Goal: Ask a question

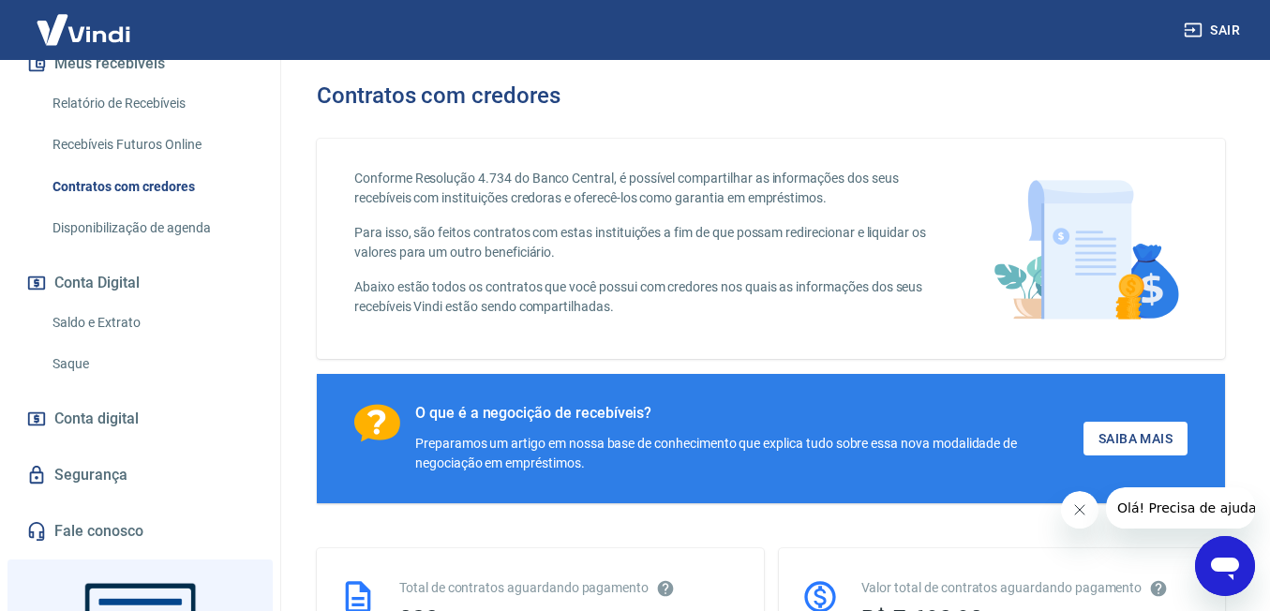
scroll to position [469, 0]
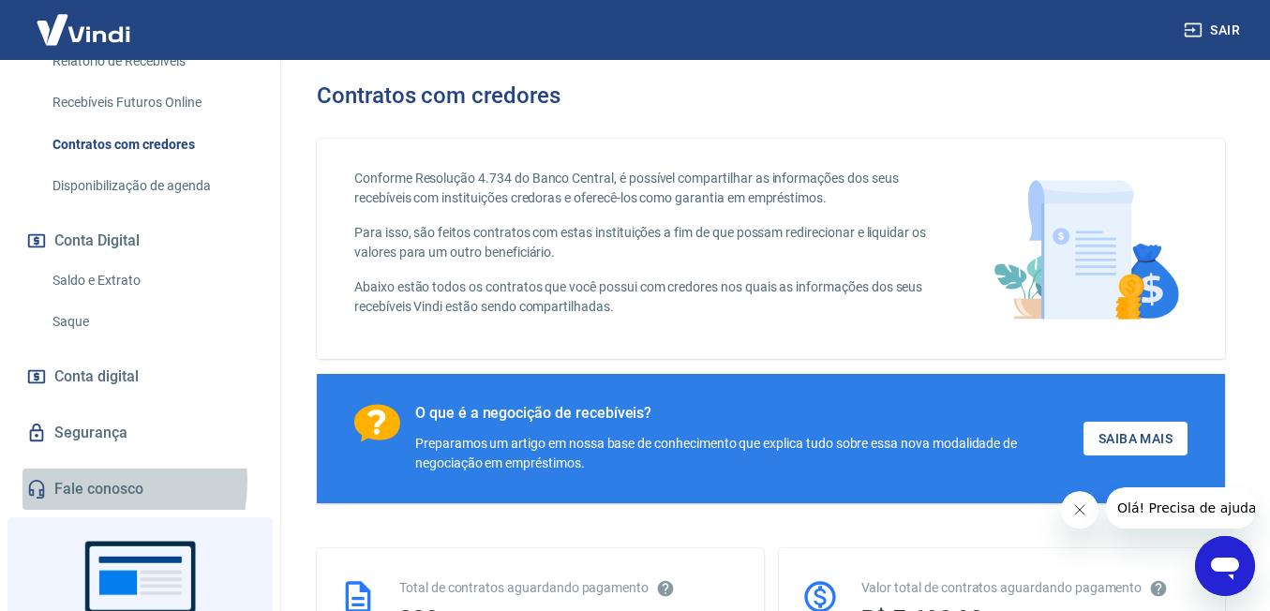
click at [90, 482] on link "Fale conosco" at bounding box center [139, 489] width 235 height 41
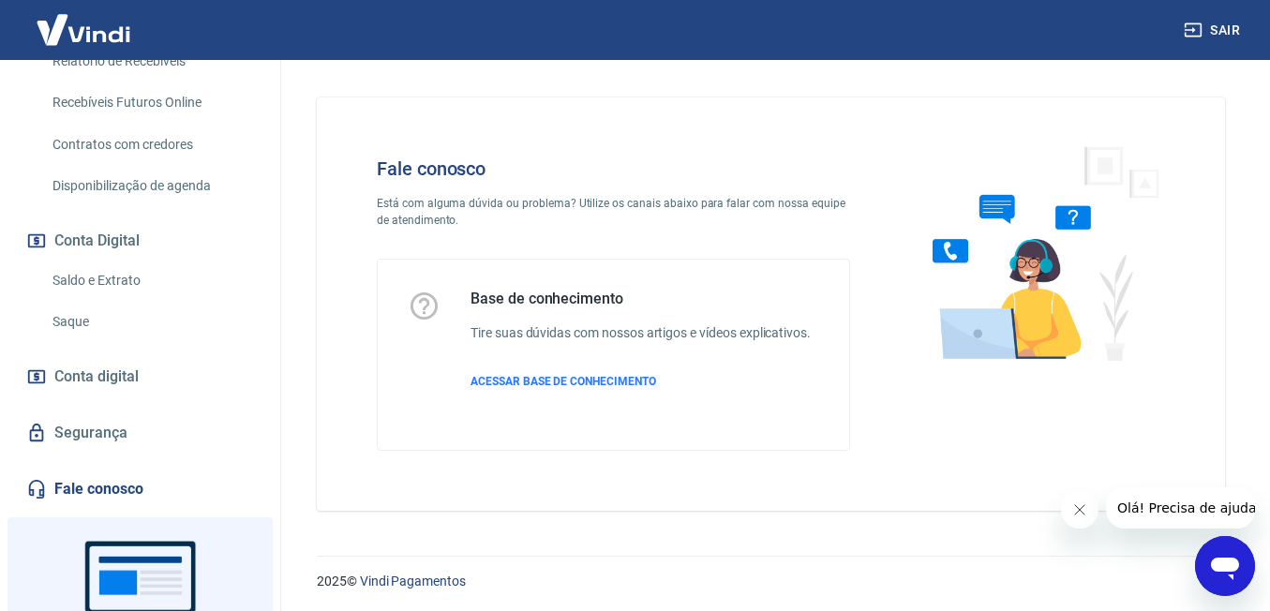
scroll to position [3, 0]
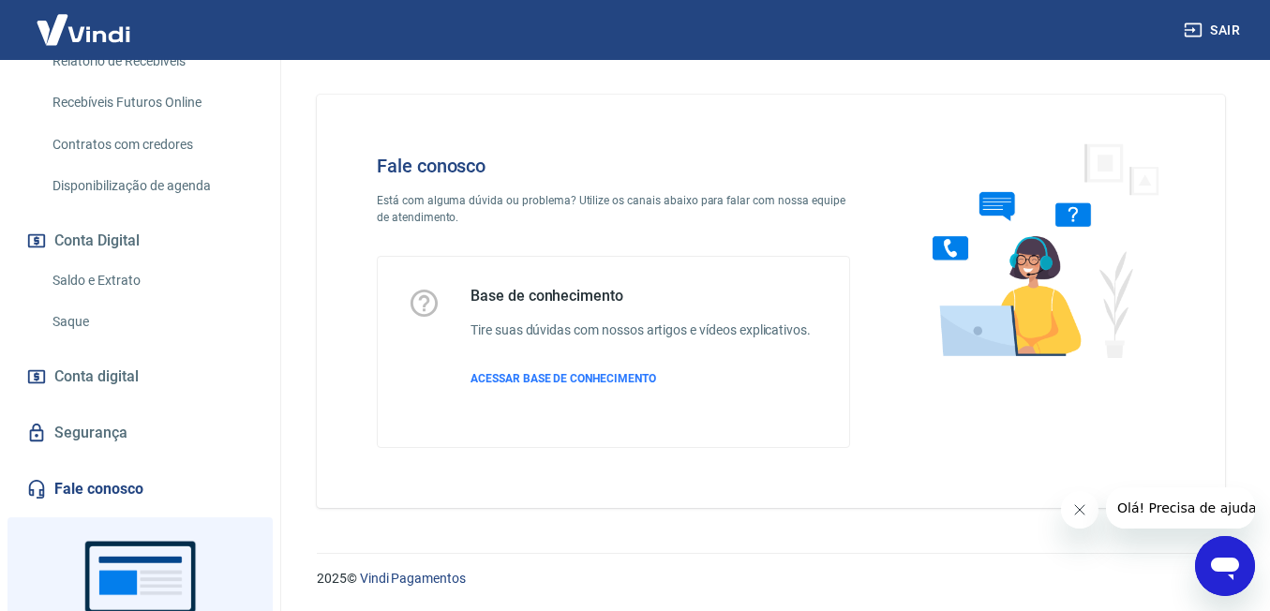
click at [1222, 562] on icon "Abrir janela de mensagens" at bounding box center [1225, 569] width 28 height 22
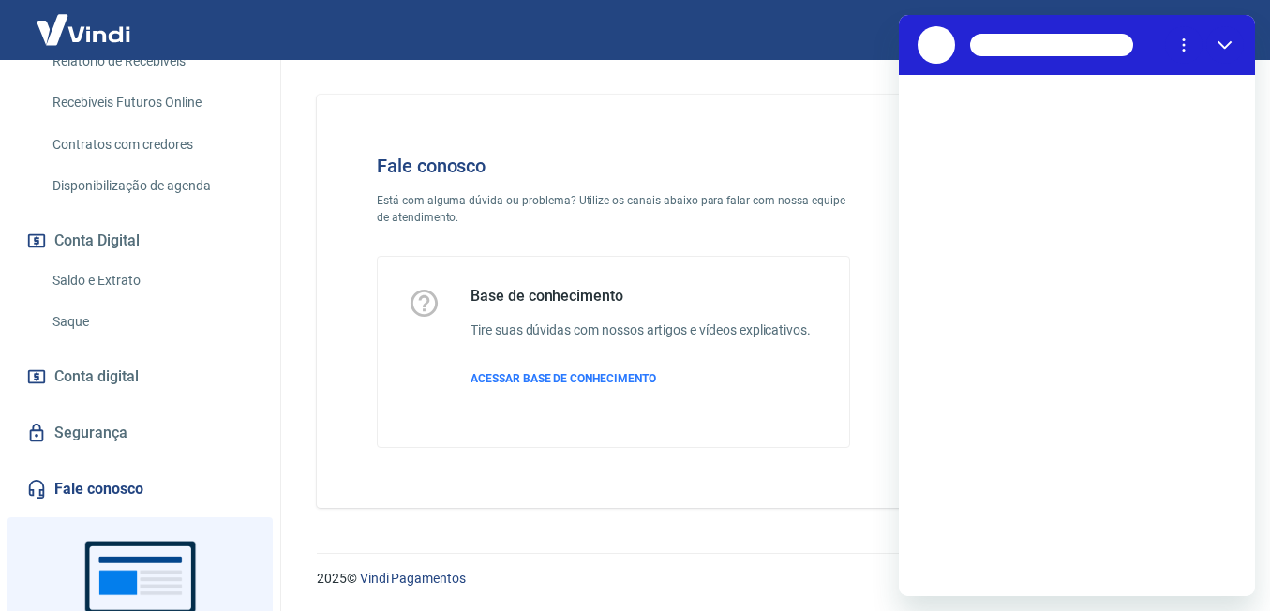
scroll to position [0, 0]
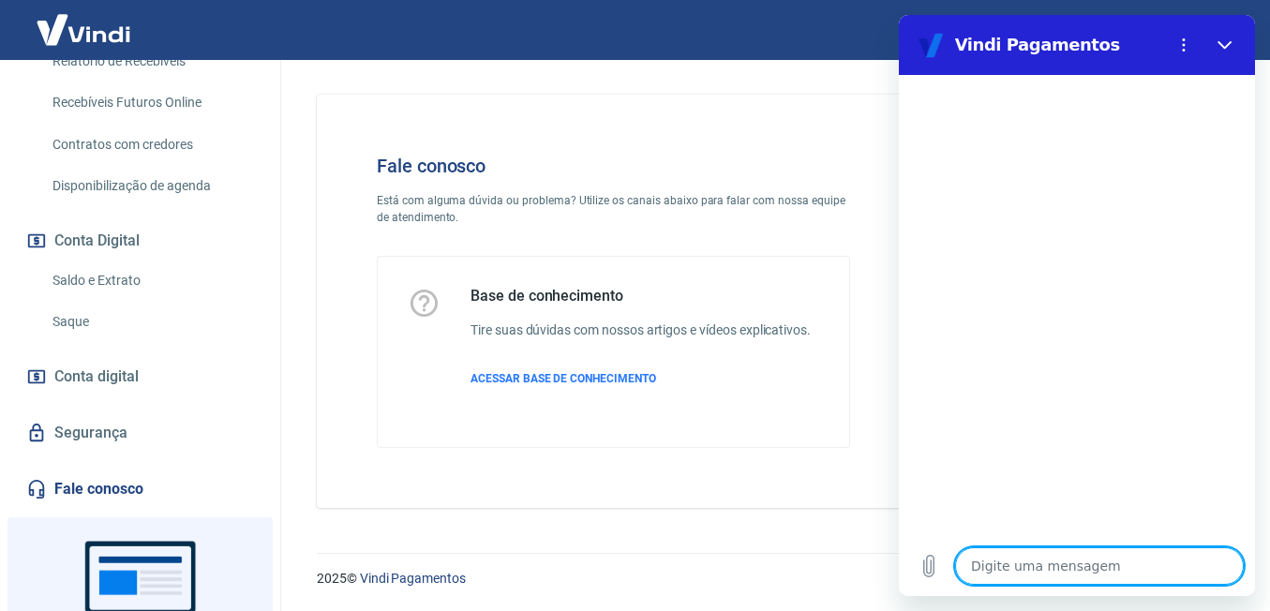
type textarea "c"
type textarea "x"
type textarea "cl"
type textarea "x"
type textarea "cli"
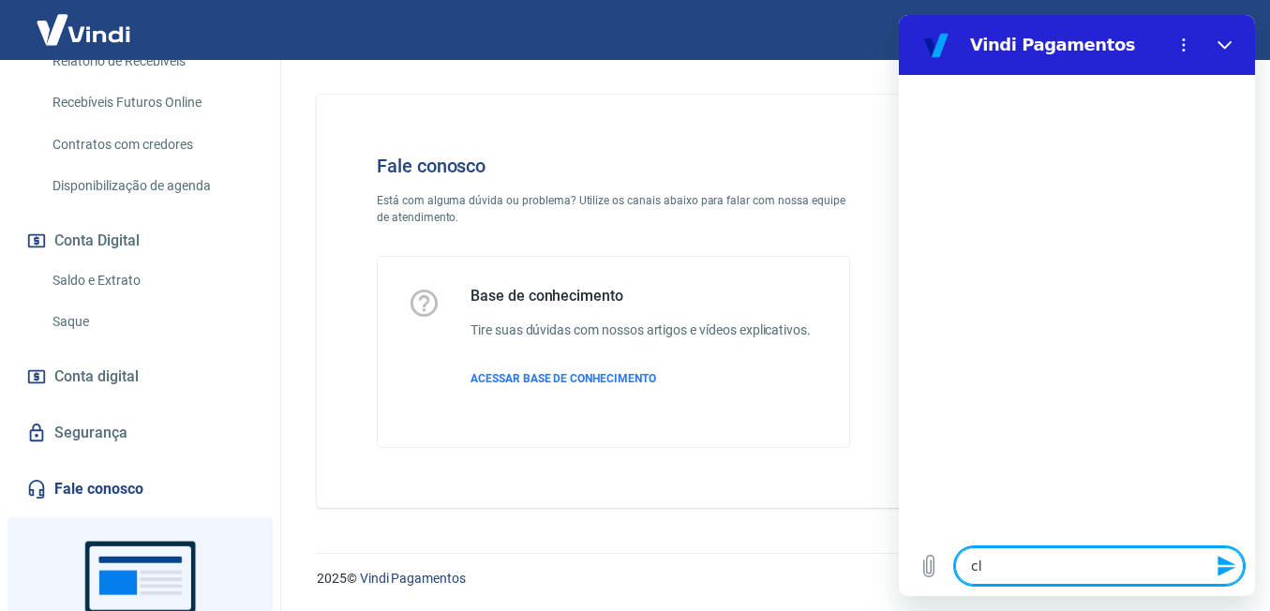
type textarea "x"
type textarea "clie"
type textarea "x"
type textarea "clien"
type textarea "x"
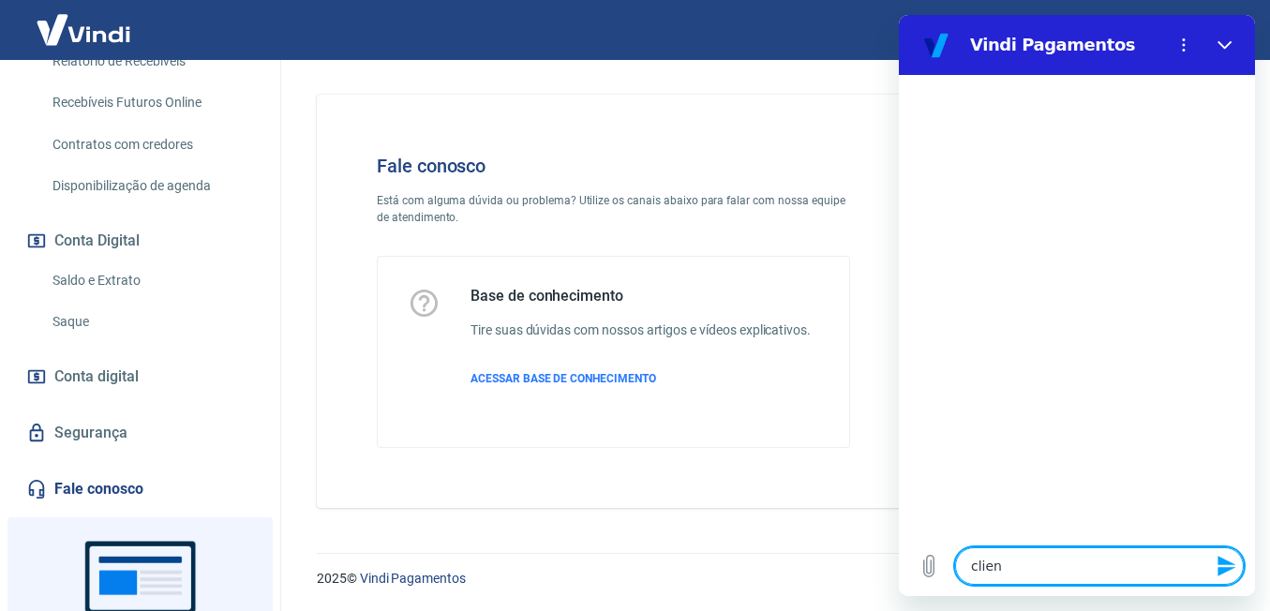
type textarea "client"
type textarea "x"
type textarea "cliente"
type textarea "x"
type textarea "clientes"
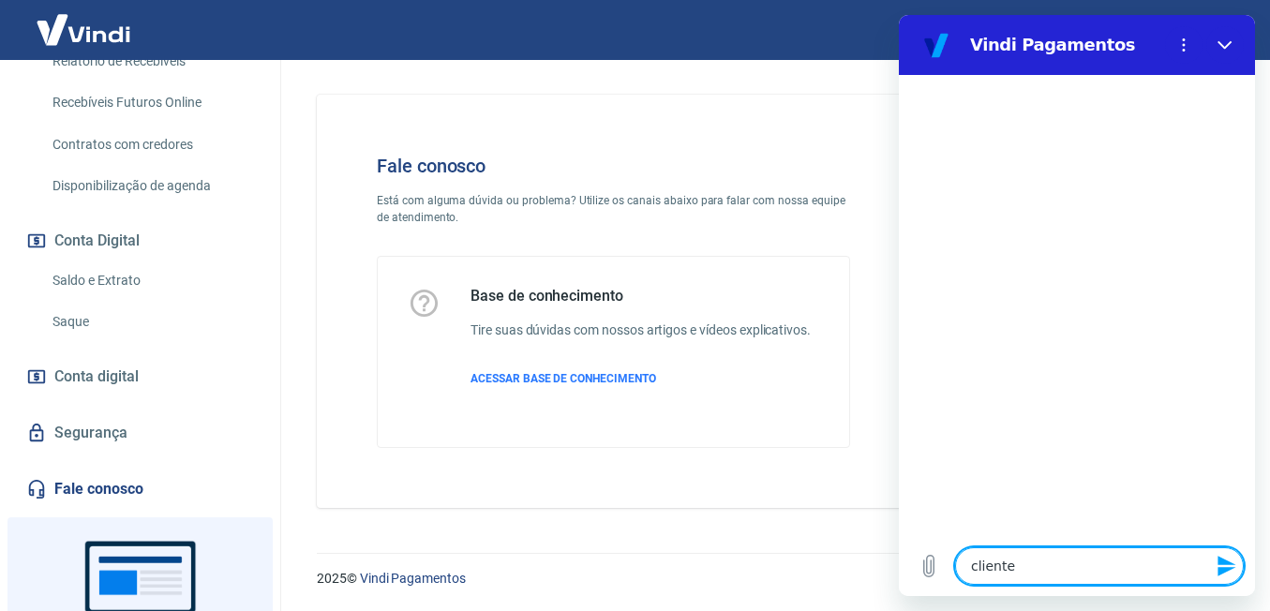
type textarea "x"
type textarea "clientes"
type textarea "x"
type textarea "clientes n"
type textarea "x"
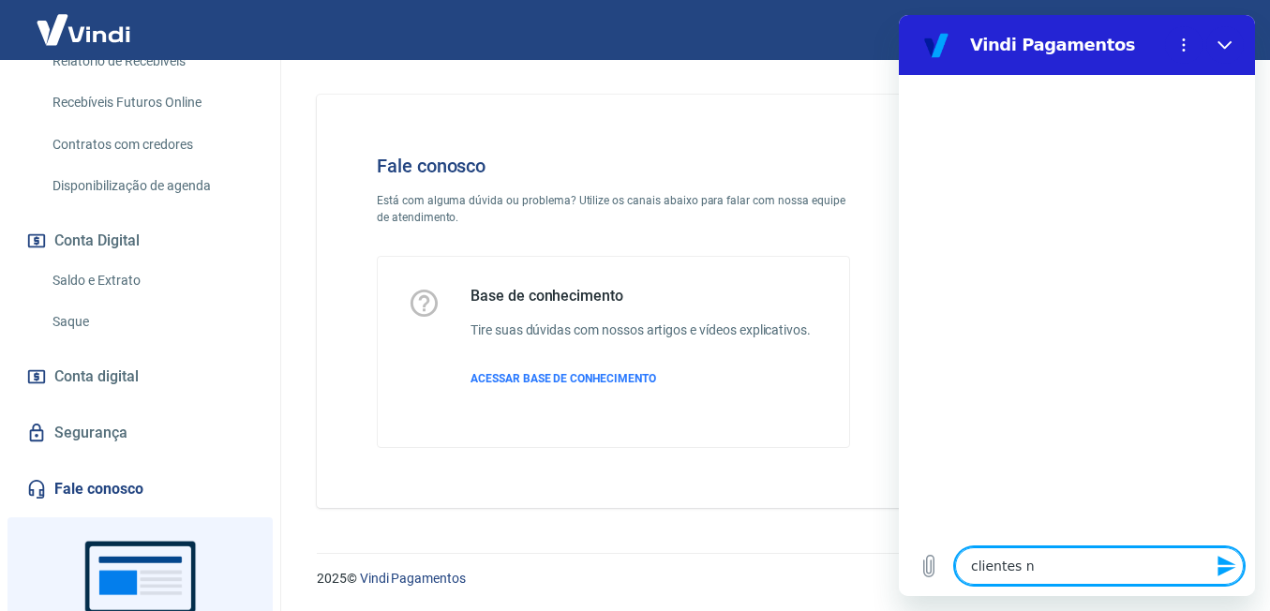
type textarea "clientes nã"
type textarea "x"
type textarea "clientes não"
type textarea "x"
type textarea "clientes não"
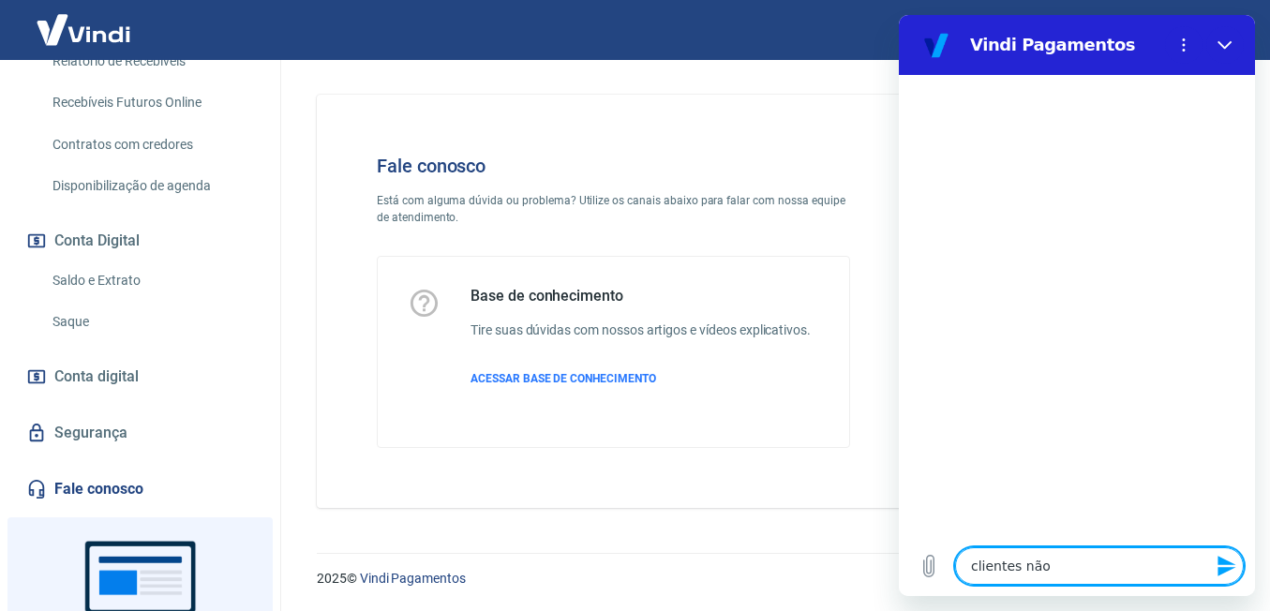
type textarea "x"
type textarea "clientes não c"
type textarea "x"
type textarea "clientes não co"
type textarea "x"
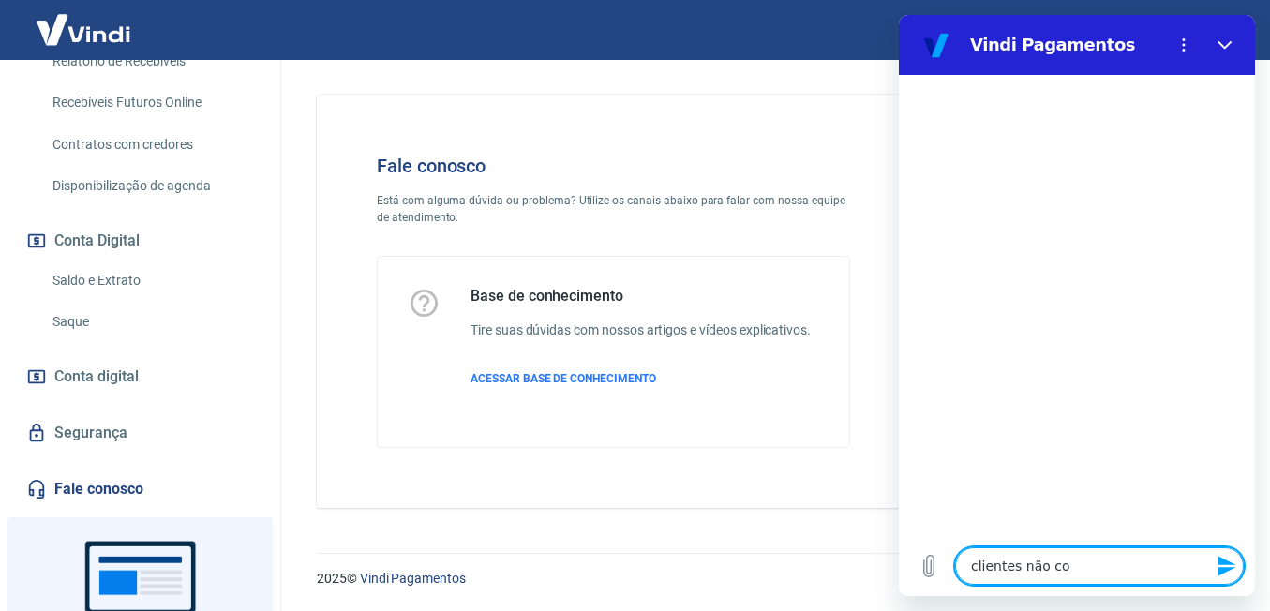
type textarea "clientes não con"
type textarea "x"
type textarea "clientes não cons"
type textarea "x"
type textarea "clientes não conse"
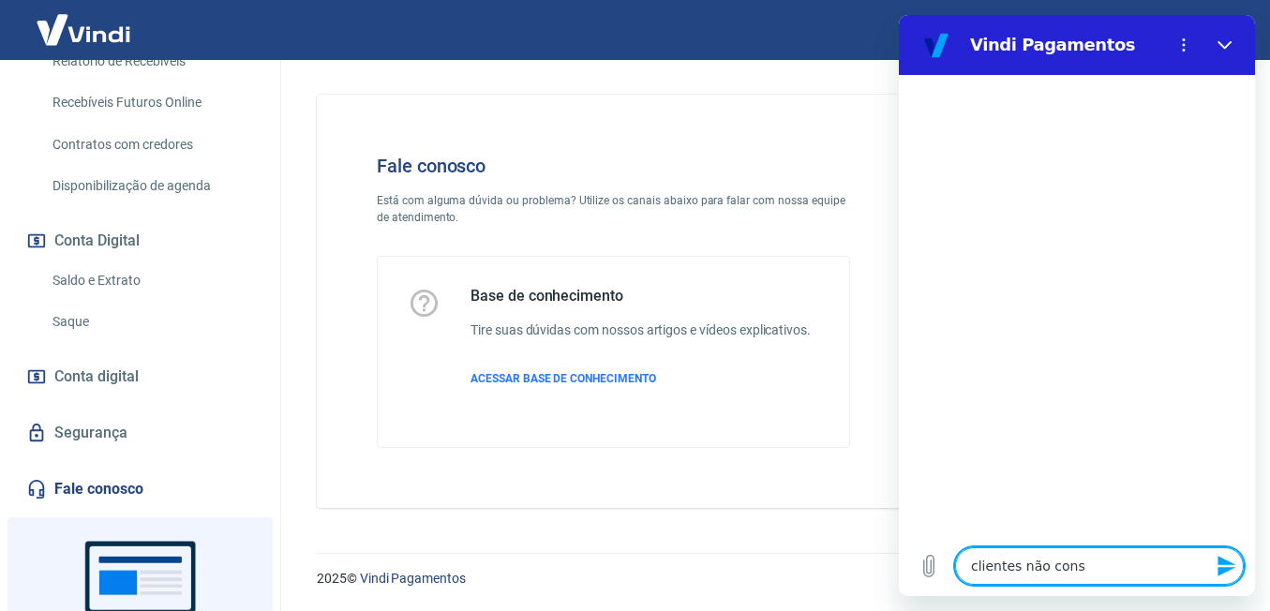
type textarea "x"
type textarea "clientes não conseg"
type textarea "x"
type textarea "clientes não consegu"
type textarea "x"
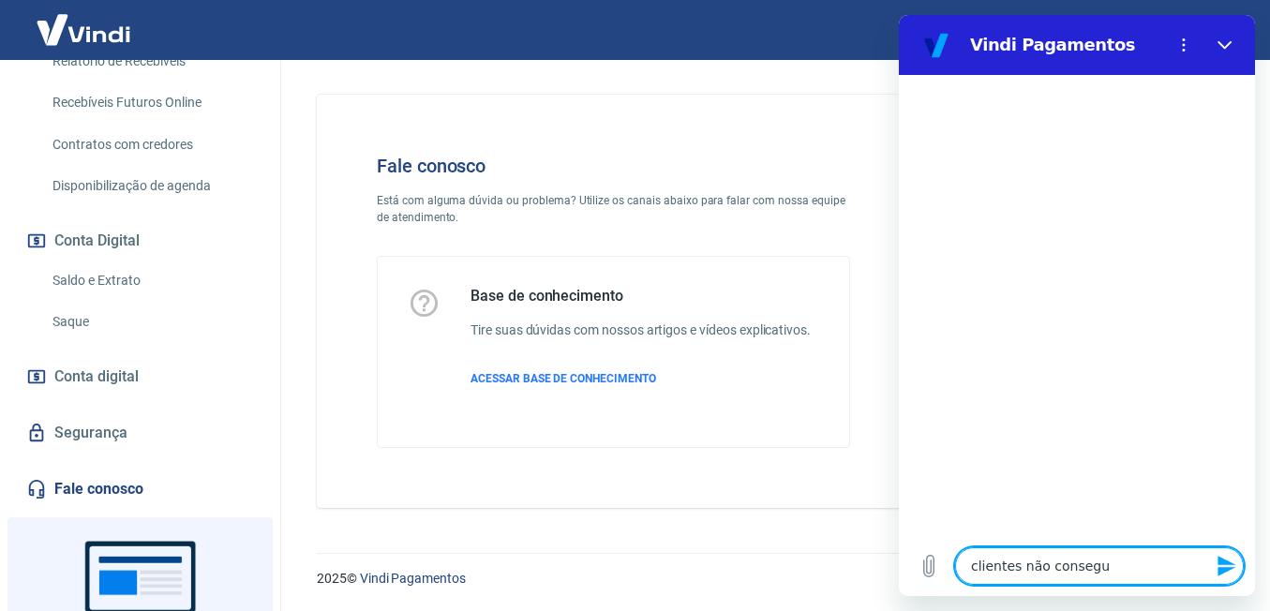
type textarea "clientes não consegue"
type textarea "x"
type textarea "clientes não conseguem"
type textarea "x"
type textarea "clientes não conseguem"
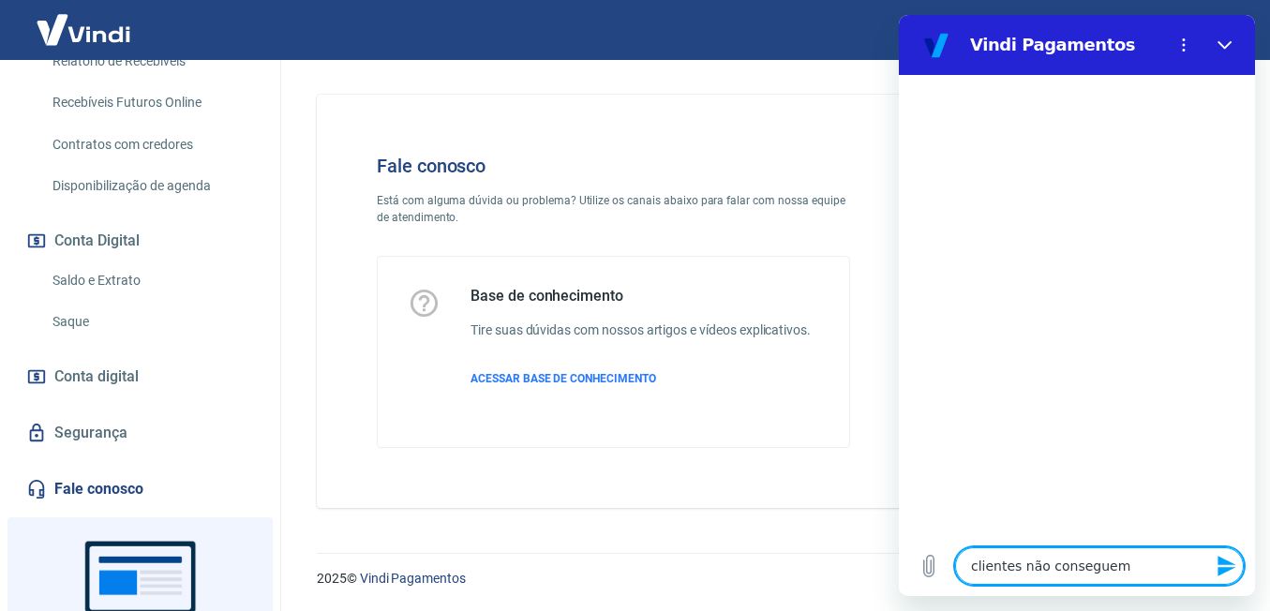
type textarea "x"
type textarea "clientes não conseguem r"
type textarea "x"
type textarea "clientes não conseguem re"
type textarea "x"
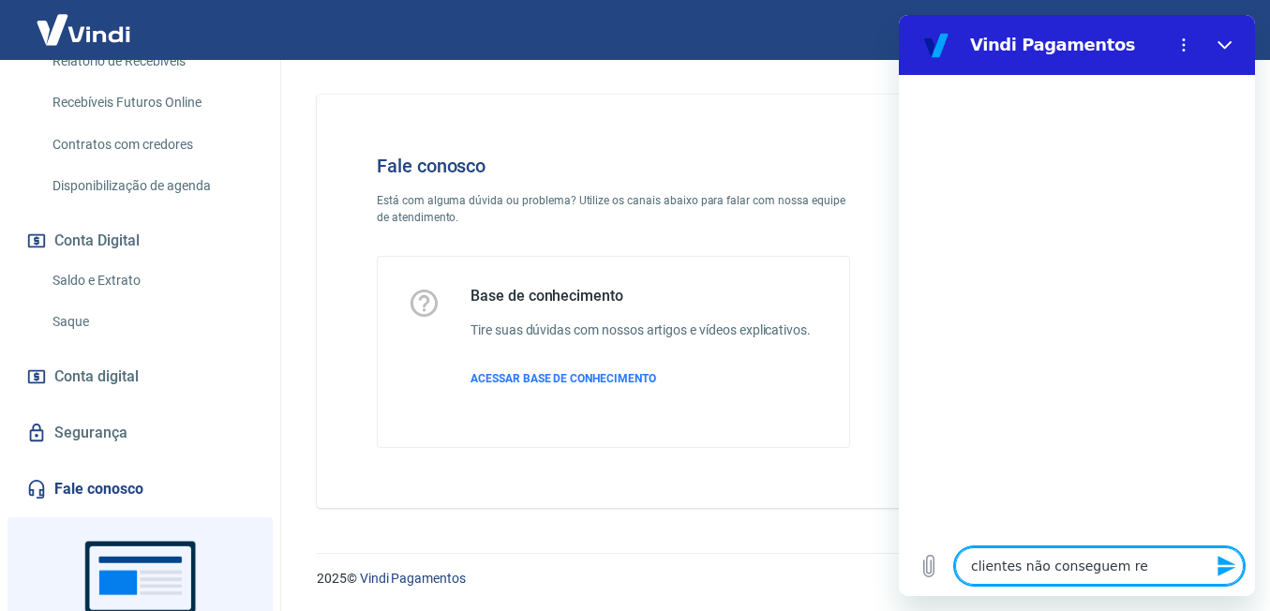
type textarea "clientes não conseguem rea"
type textarea "x"
type textarea "clientes não conseguem real"
type textarea "x"
type textarea "clientes não conseguem reali"
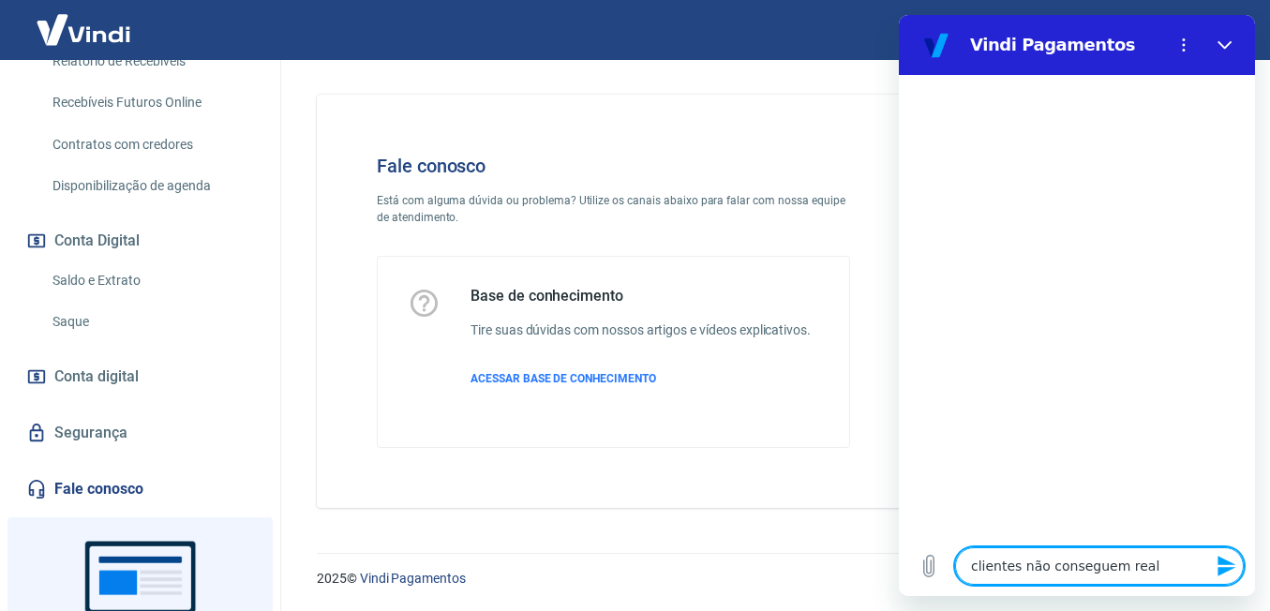
type textarea "x"
type textarea "clientes não conseguem realiz"
type textarea "x"
type textarea "clientes não conseguem realiza"
type textarea "x"
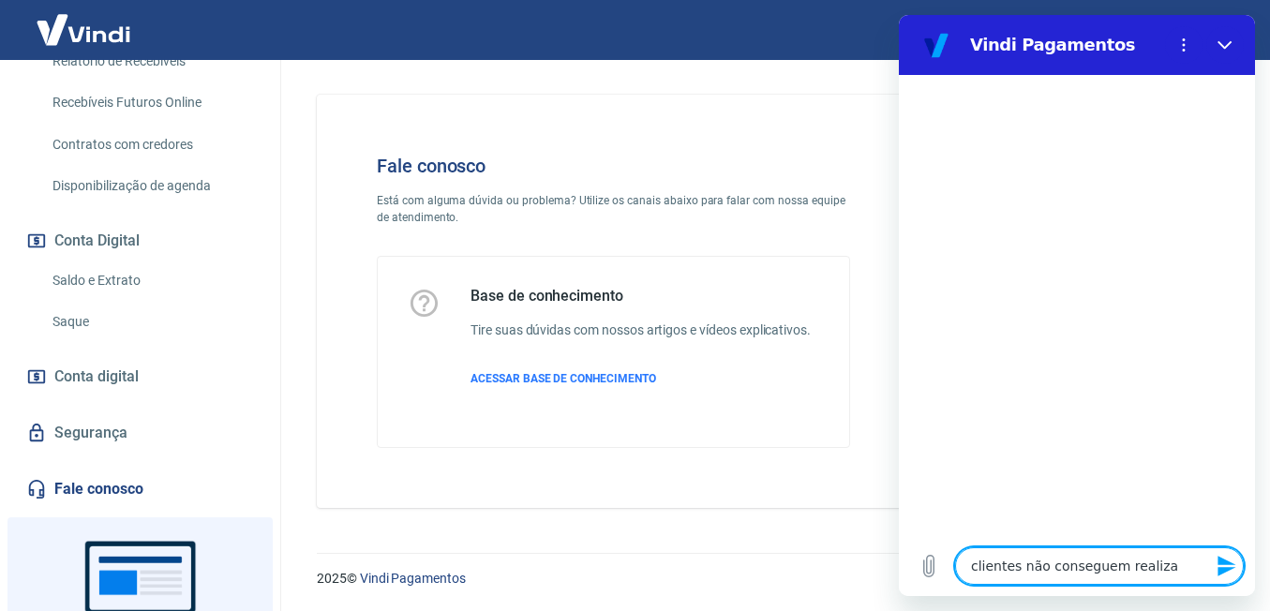
type textarea "clientes não conseguem realizar"
type textarea "x"
type textarea "clientes não conseguem realizar"
type textarea "x"
type textarea "clientes não conseguem realizar p"
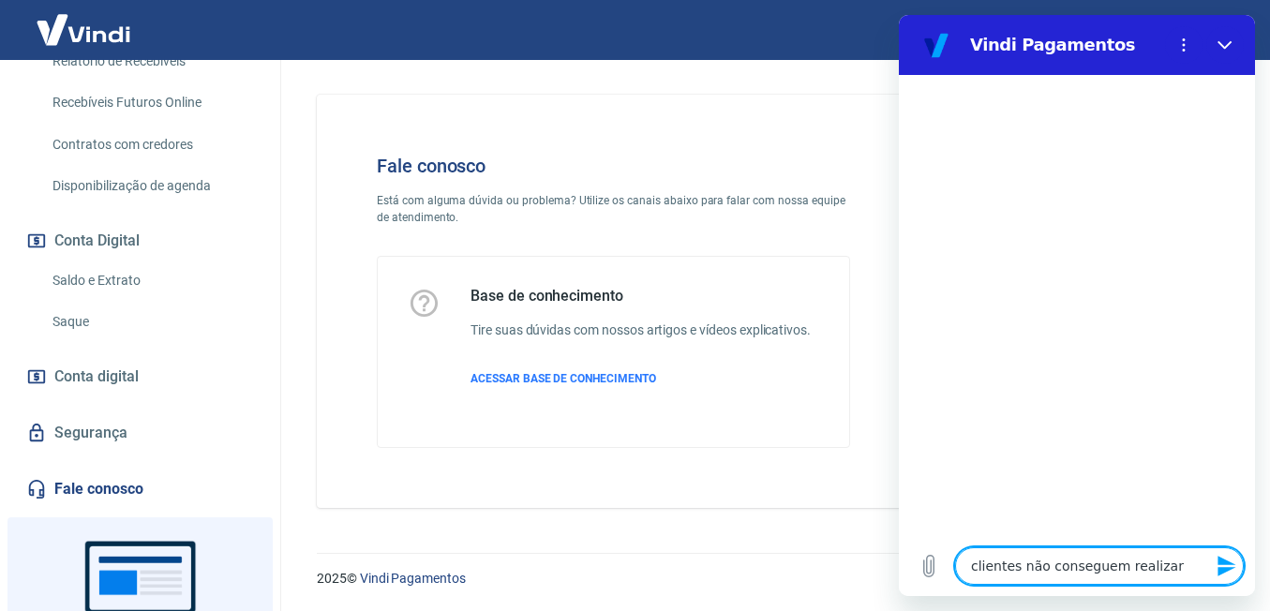
type textarea "x"
type textarea "clientes não conseguem realizar pi"
type textarea "x"
type textarea "clientes não conseguem realizar pix"
type textarea "x"
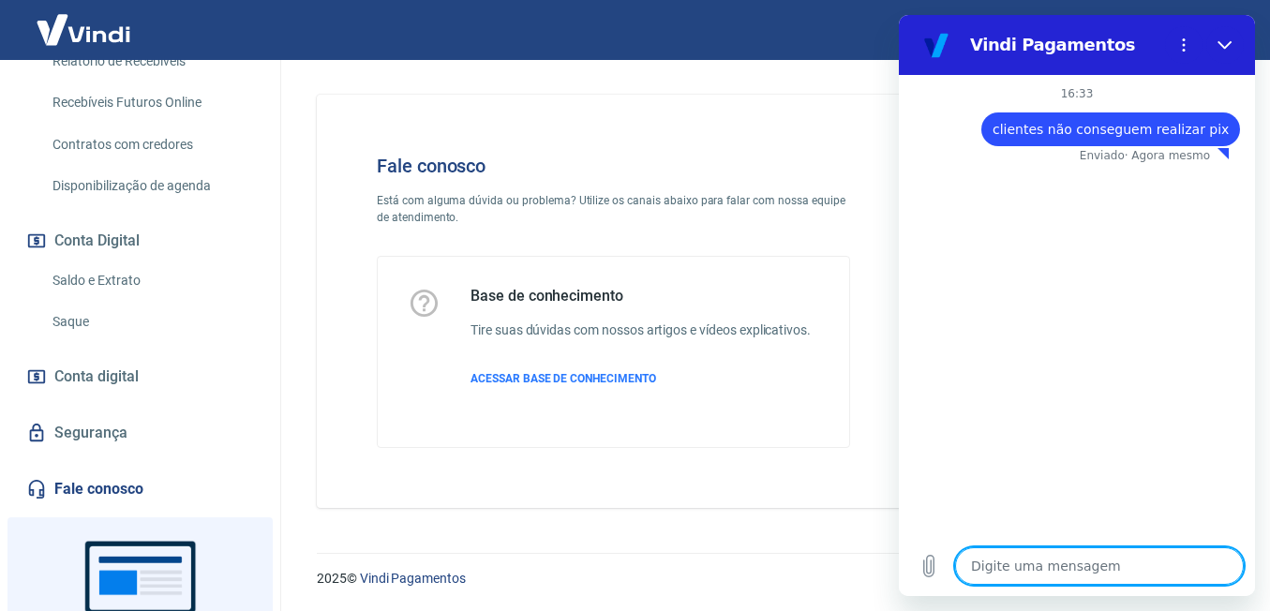
type textarea "x"
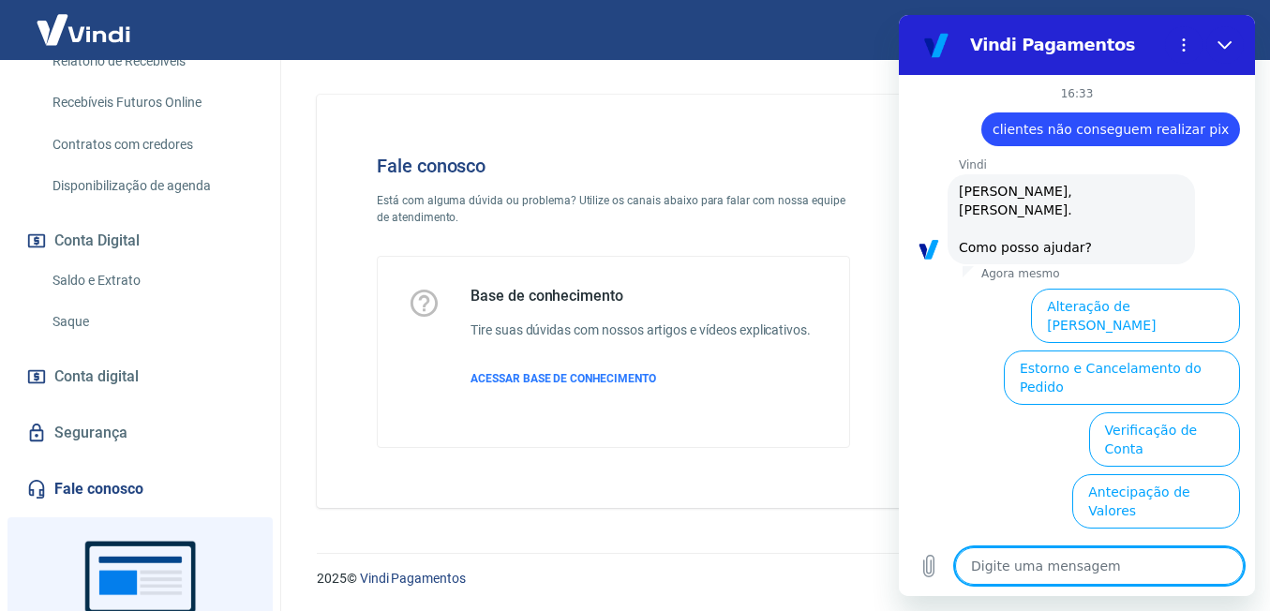
scroll to position [119, 0]
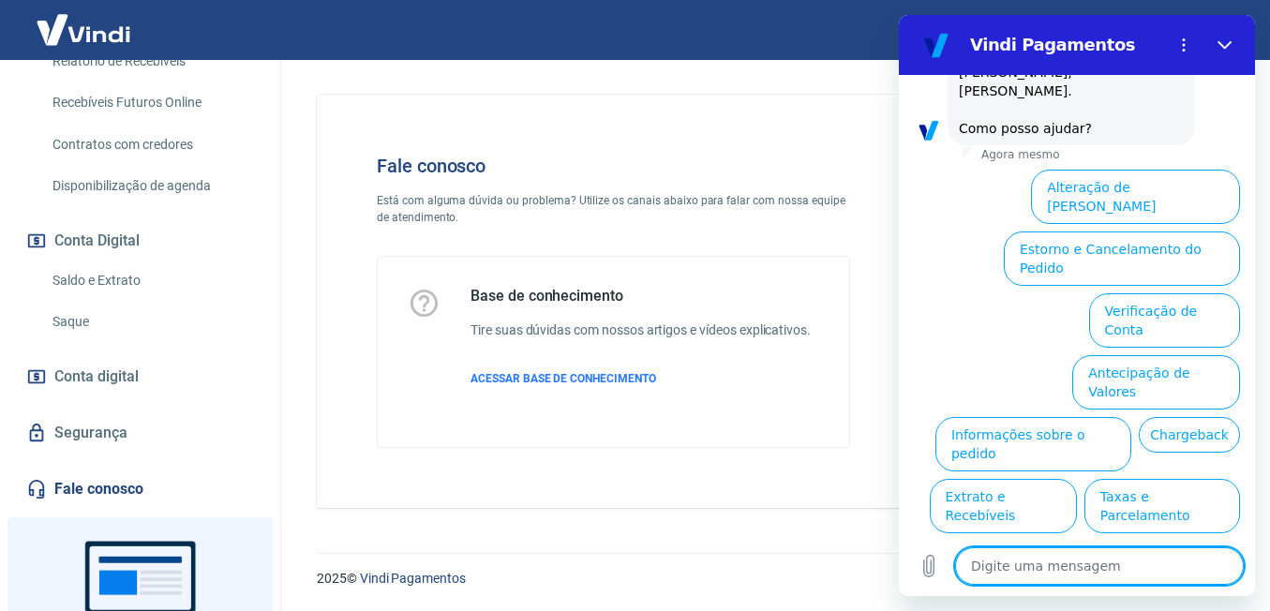
type textarea "o"
type textarea "x"
type textarea "os"
type textarea "x"
type textarea "os"
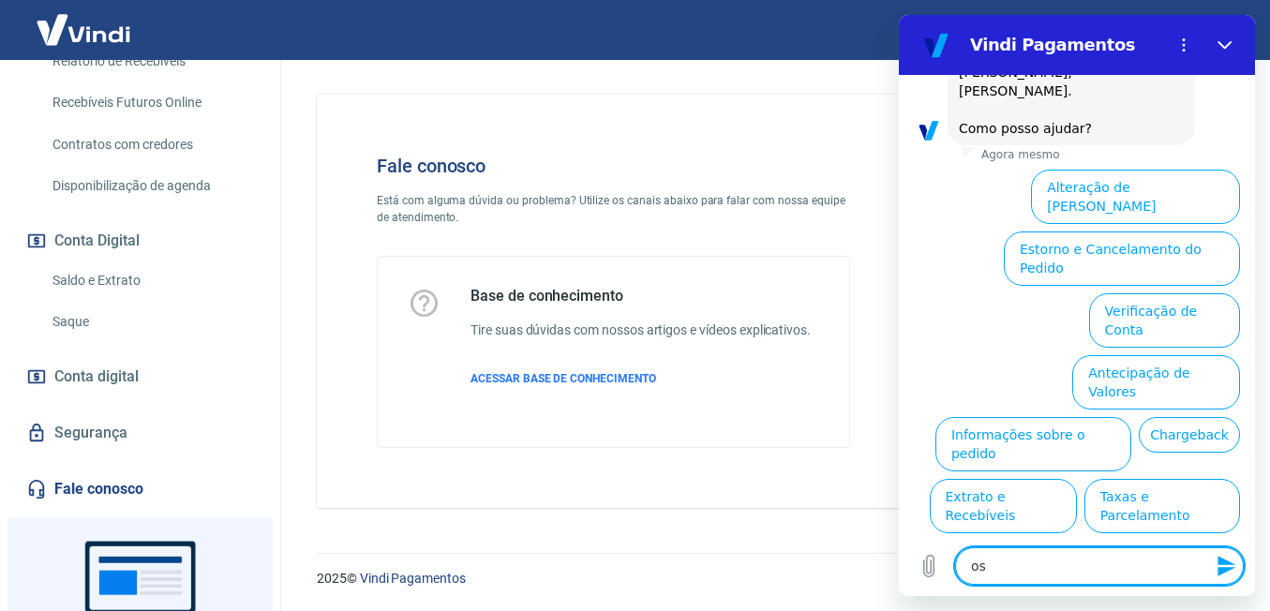
type textarea "x"
type textarea "os c"
type textarea "x"
type textarea "os cl"
type textarea "x"
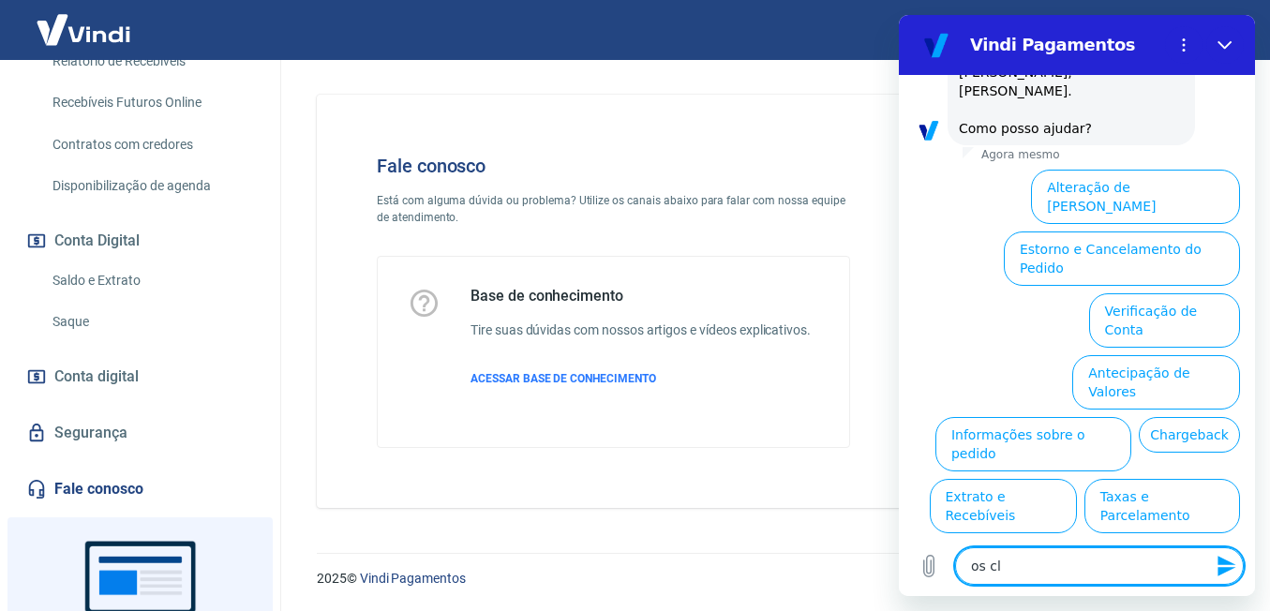
type textarea "os cli"
type textarea "x"
type textarea "os clie"
type textarea "x"
type textarea "os clien"
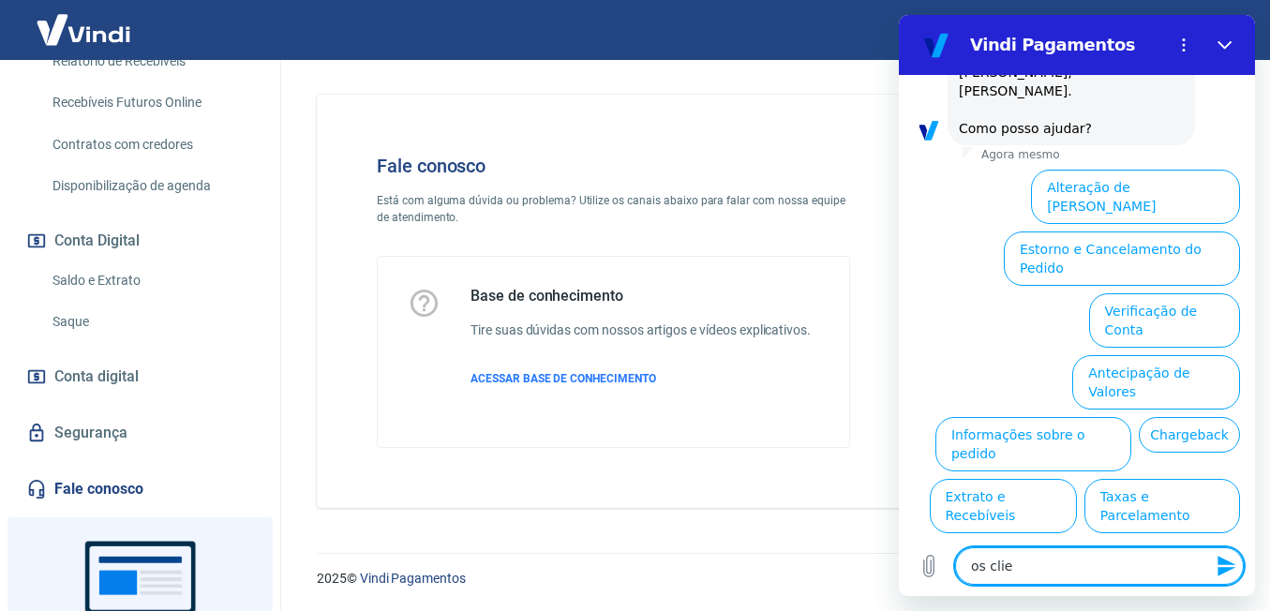
type textarea "x"
type textarea "os client"
type textarea "x"
type textarea "os cliente"
type textarea "x"
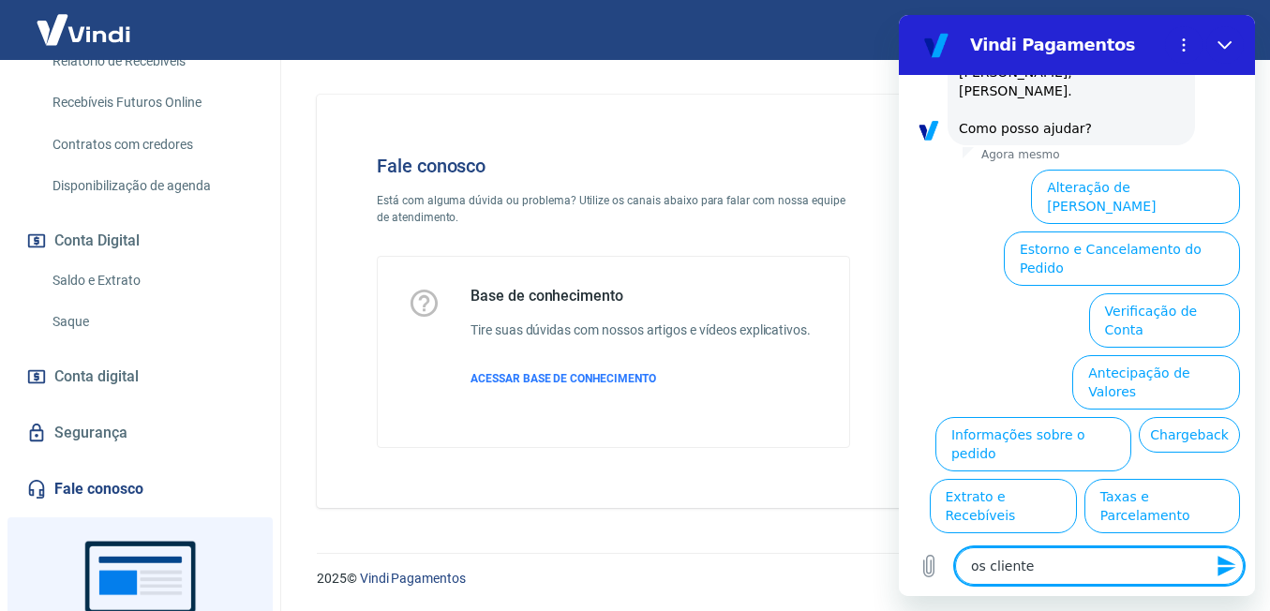
type textarea "os clientes"
type textarea "x"
type textarea "os clientes"
type textarea "x"
type textarea "os clientes n"
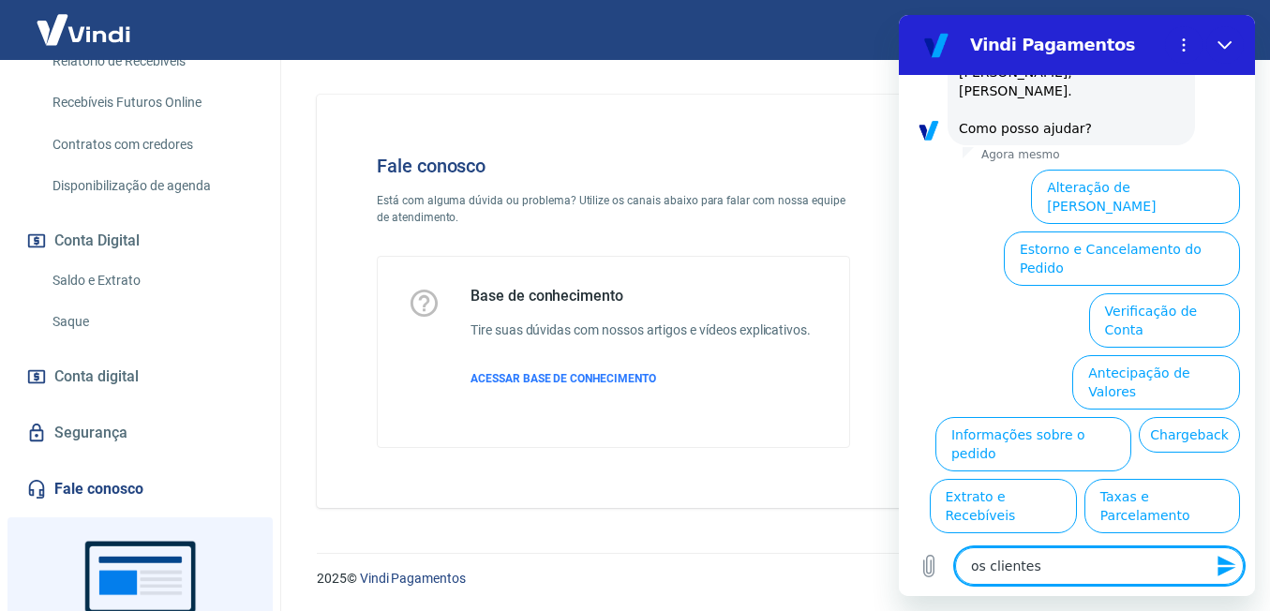
type textarea "x"
type textarea "os clientes nã"
type textarea "x"
type textarea "os clientes não"
type textarea "x"
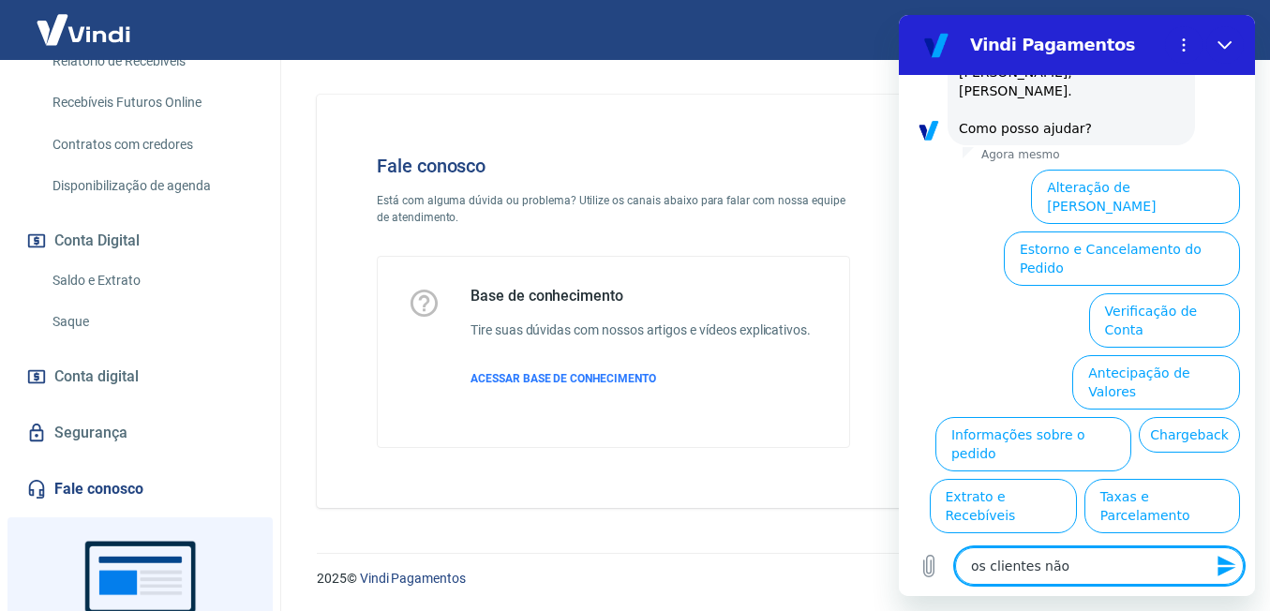
type textarea "os clientes não"
type textarea "x"
type textarea "os clientes não s"
type textarea "x"
type textarea "os clientes não"
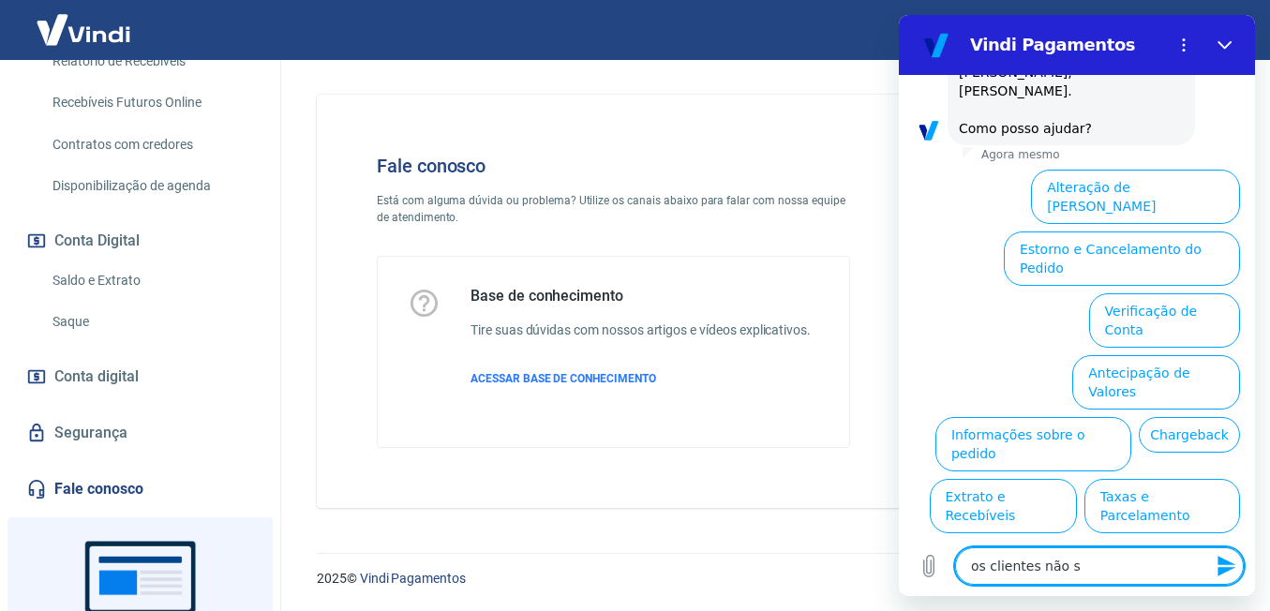
type textarea "x"
type textarea "os clientes não e"
type textarea "x"
type textarea "os clientes não es"
type textarea "x"
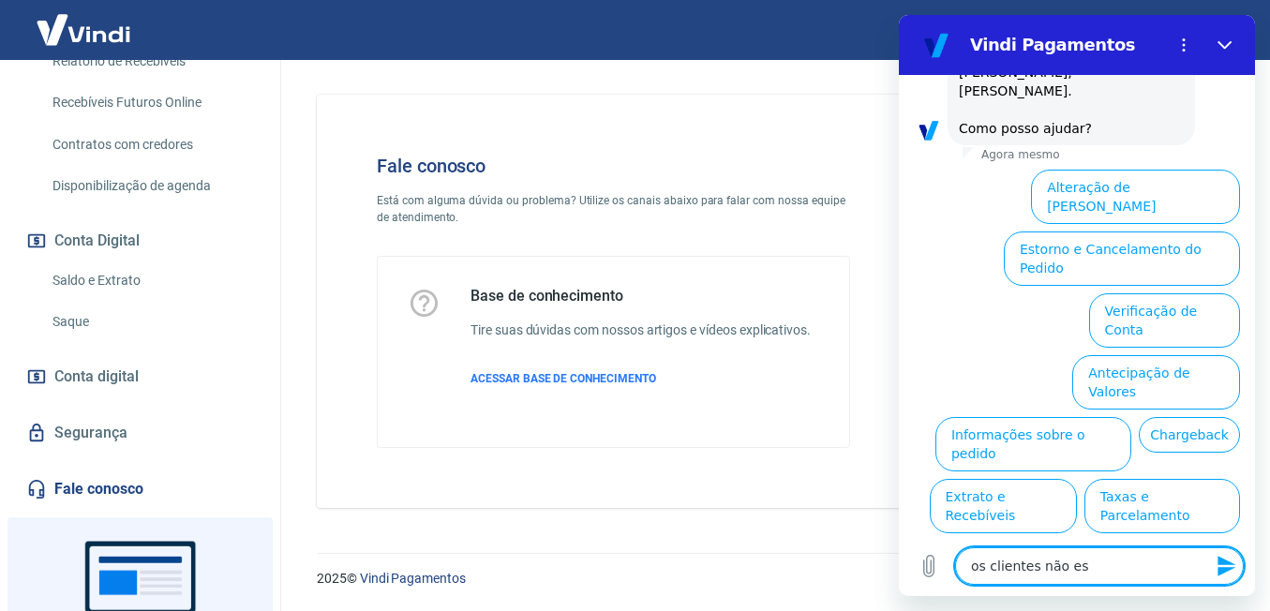
type textarea "os clientes não est"
type textarea "x"
type textarea "os clientes não estã"
type textarea "x"
type textarea "os clientes não estão"
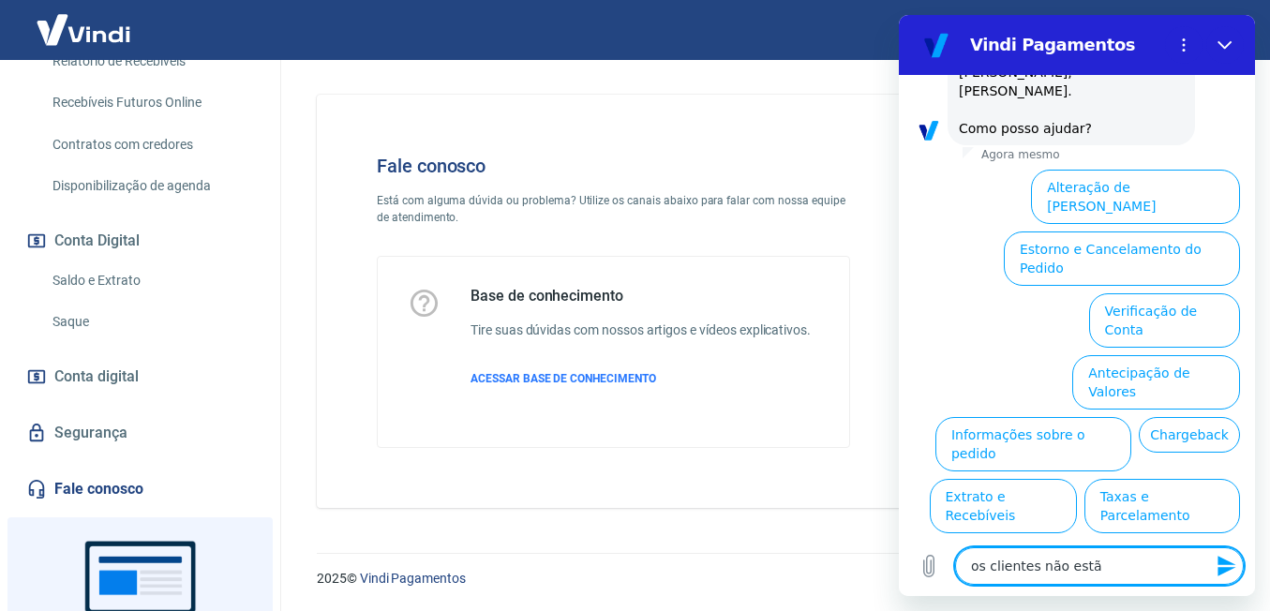
type textarea "x"
type textarea "os clientes não estão"
type textarea "x"
type textarea "os clientes não estão c"
type textarea "x"
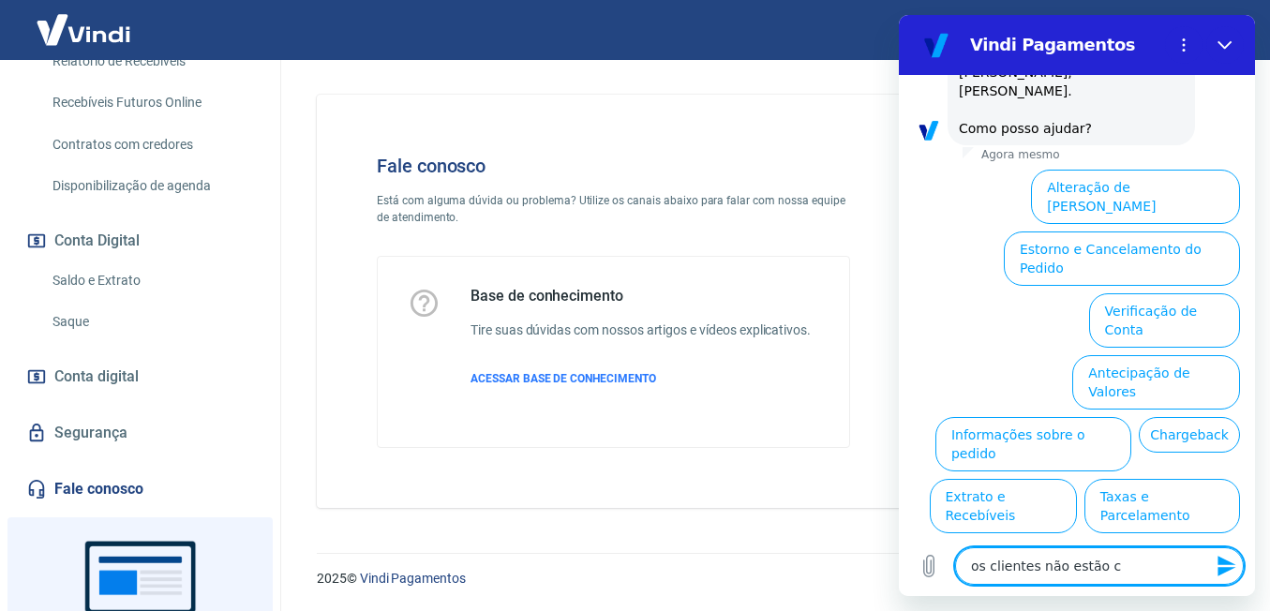
type textarea "os clientes não estão co"
type textarea "x"
type textarea "os clientes não estão cos"
type textarea "x"
type textarea "os clientes não estão co"
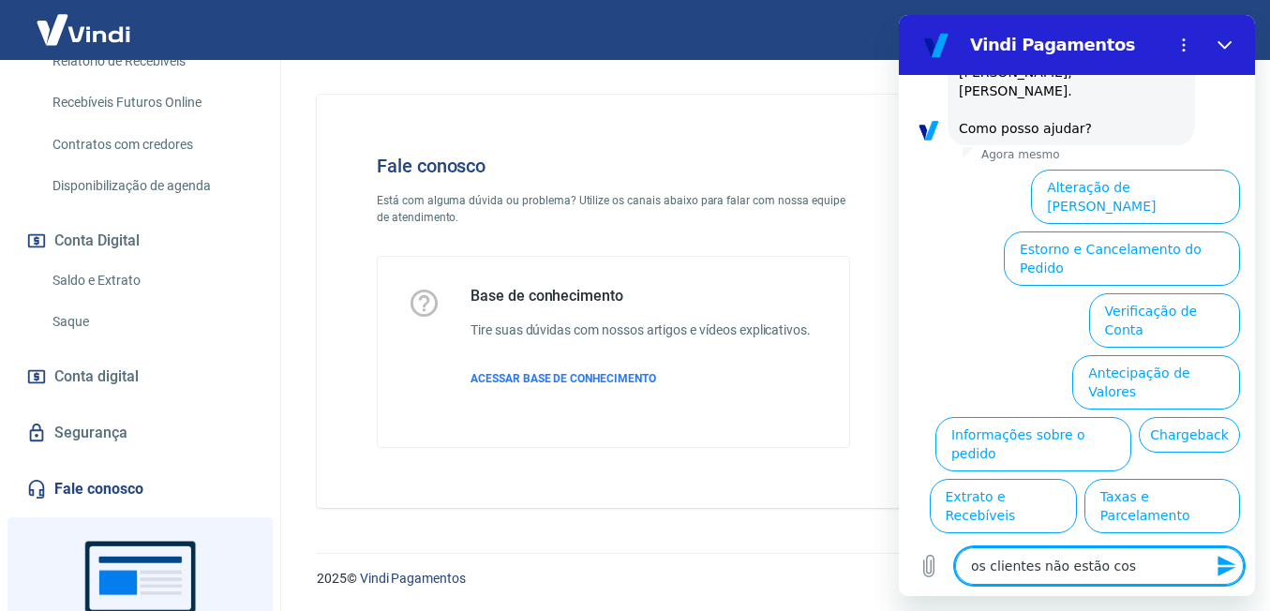
type textarea "x"
type textarea "os clientes não estão con"
type textarea "x"
type textarea "os clientes não estão cons"
type textarea "x"
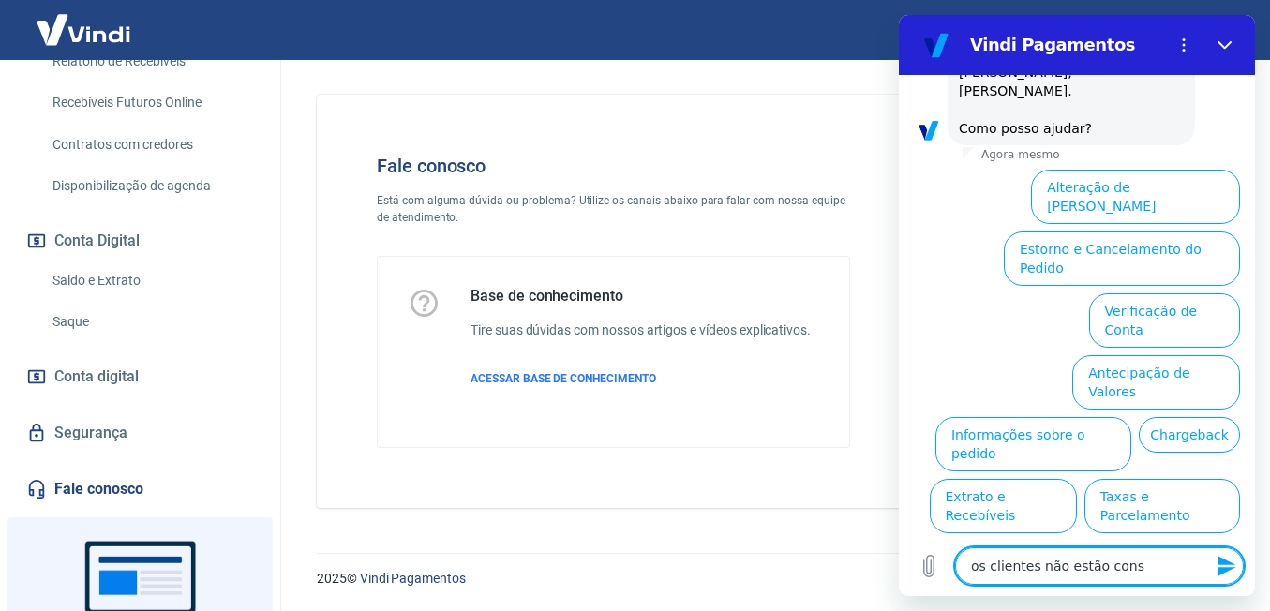
type textarea "os clientes não estão conse"
type textarea "x"
type textarea "os clientes não estão conseg"
type textarea "x"
type textarea "os clientes não estão consegu"
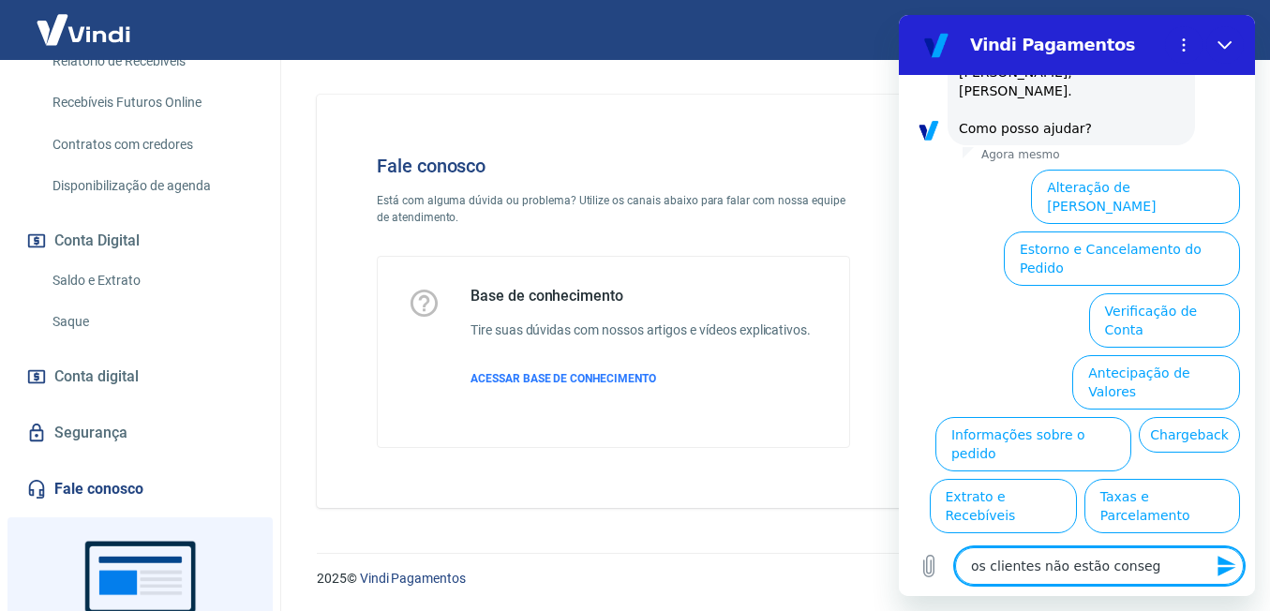
type textarea "x"
type textarea "os clientes não estão consegui"
type textarea "x"
type textarea "os clientes não estão conseguin"
type textarea "x"
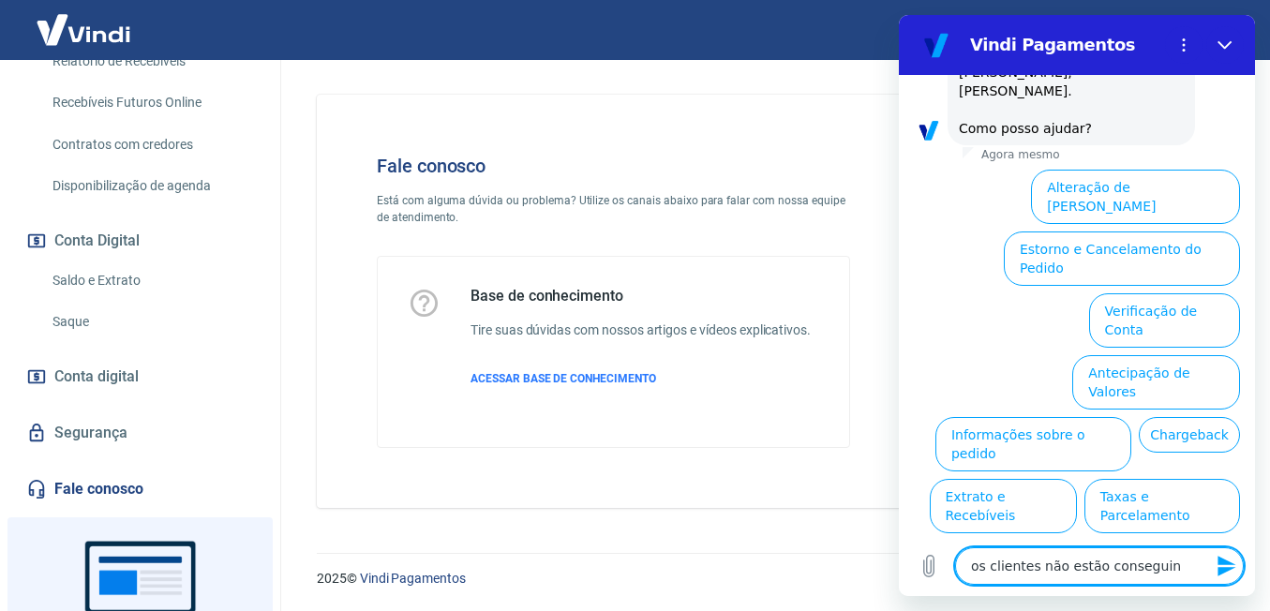
type textarea "os clientes não estão conseguind"
type textarea "x"
type textarea "os clientes não estão conseguindo"
type textarea "x"
type textarea "os clientes não estão conseguindo"
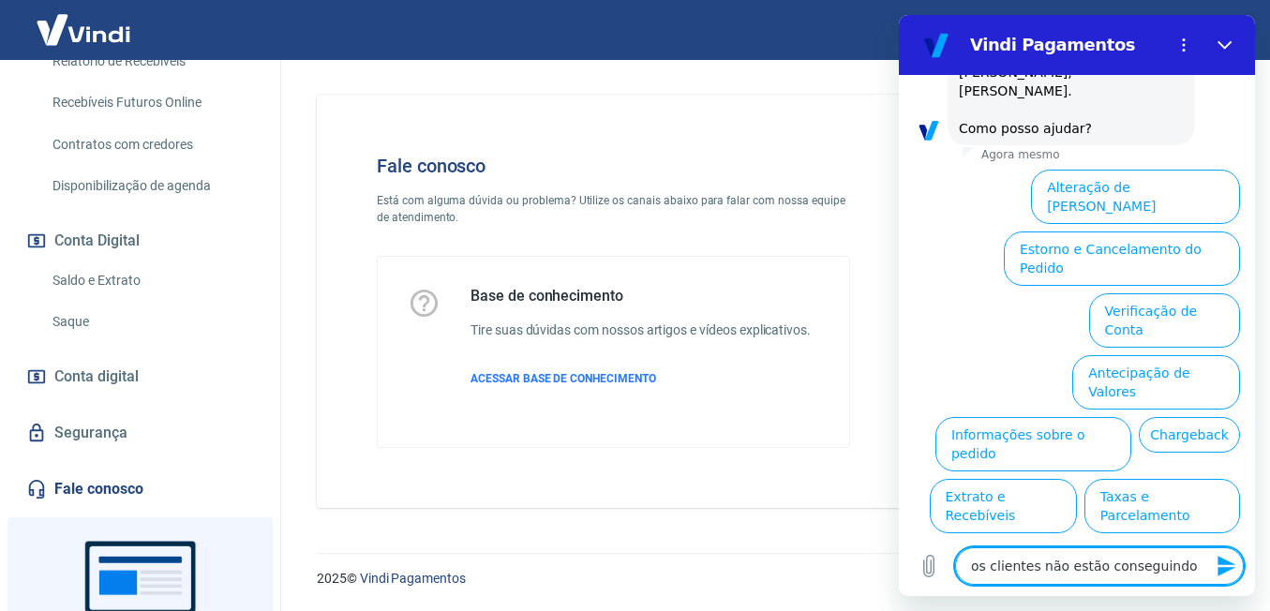
type textarea "x"
type textarea "os clientes não estão conseguindo p"
type textarea "x"
type textarea "os clientes não estão conseguindo pa"
type textarea "x"
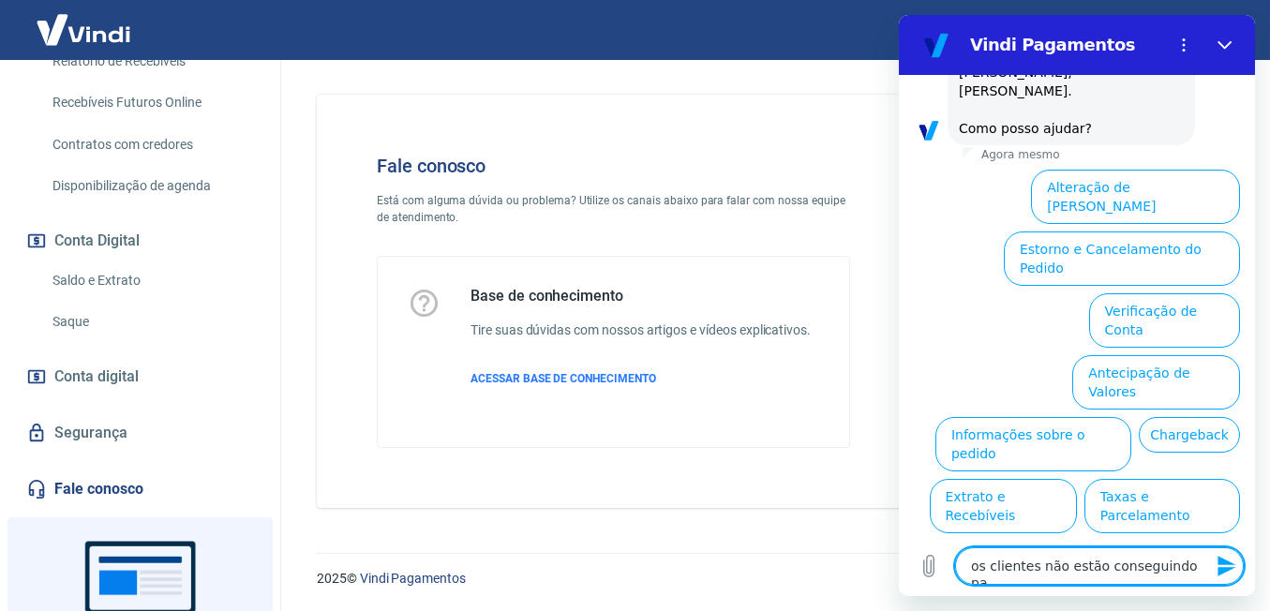
type textarea "os clientes não estão conseguindo pag"
type textarea "x"
type textarea "os clientes não estão conseguindo paga"
type textarea "x"
type textarea "os clientes não estão conseguindo pagar"
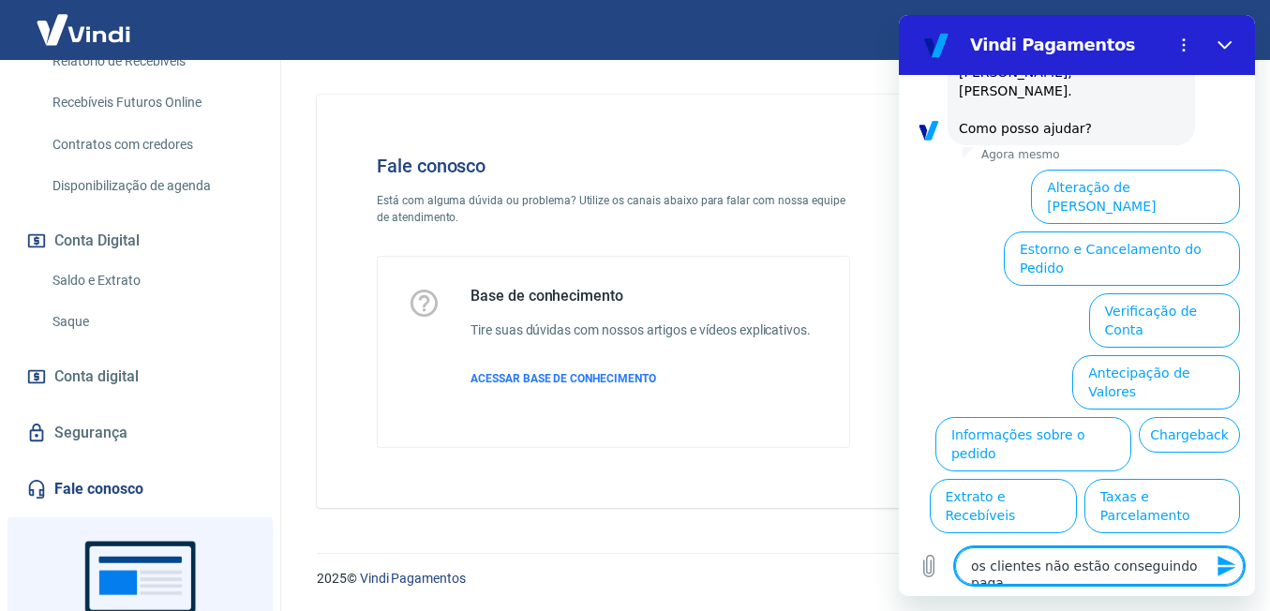
type textarea "x"
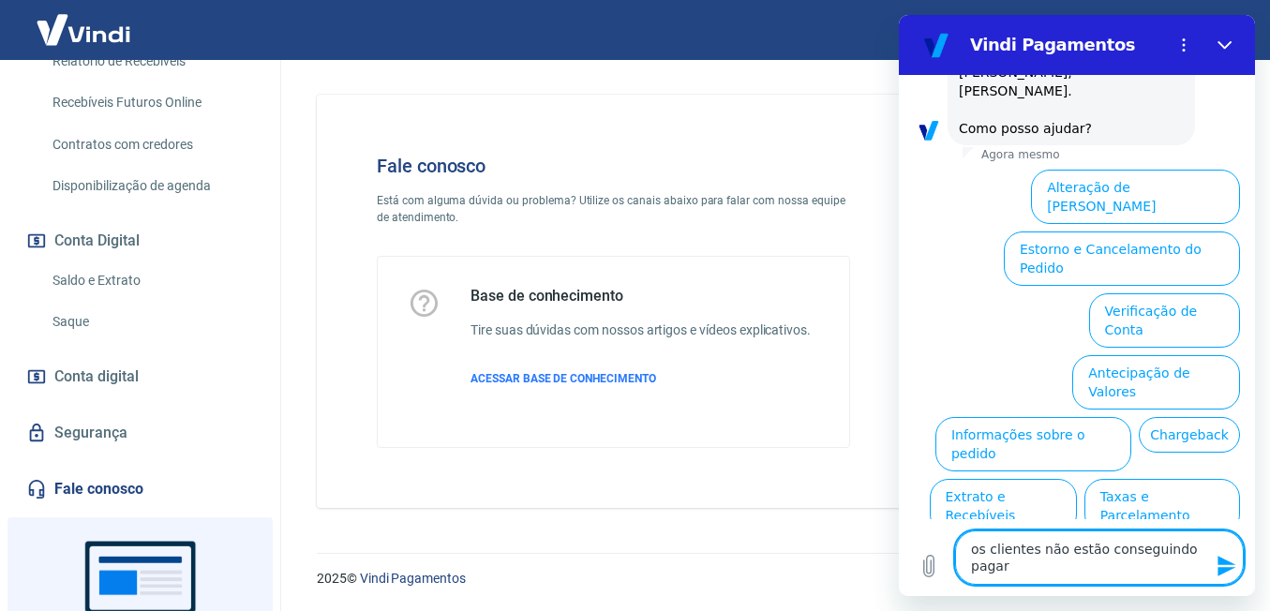
type textarea "os clientes não estão conseguindo pagar"
type textarea "x"
type textarea "os clientes não estão conseguindo pagar c"
type textarea "x"
type textarea "os clientes não estão conseguindo pagar co"
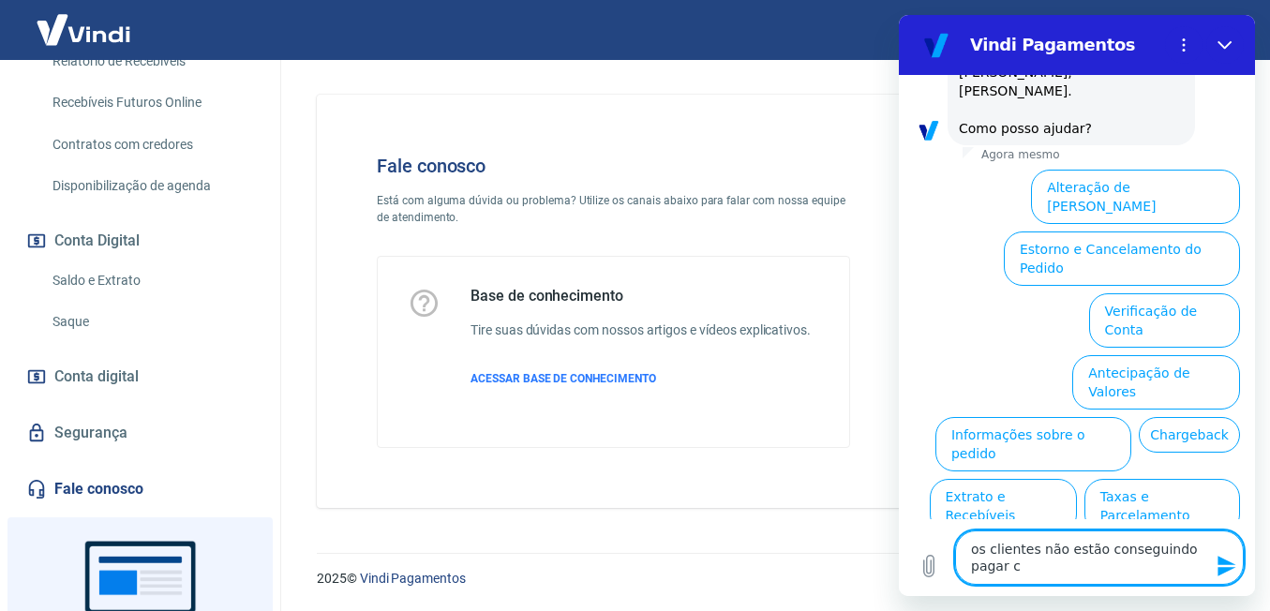
type textarea "x"
type textarea "os clientes não estão conseguindo pagar com"
type textarea "x"
type textarea "os clientes não estão conseguindo pagar com"
type textarea "x"
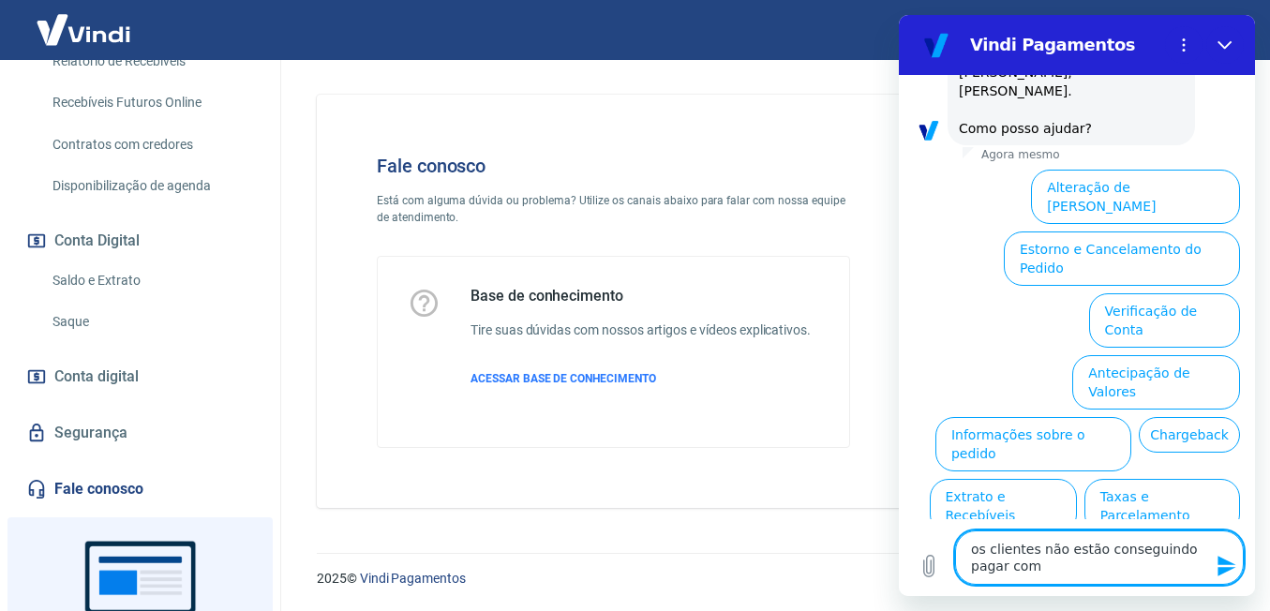
type textarea "os clientes não estão conseguindo pagar com p"
type textarea "x"
type textarea "os clientes não estão conseguindo pagar com pi"
type textarea "x"
type textarea "os clientes não estão conseguindo pagar com pix"
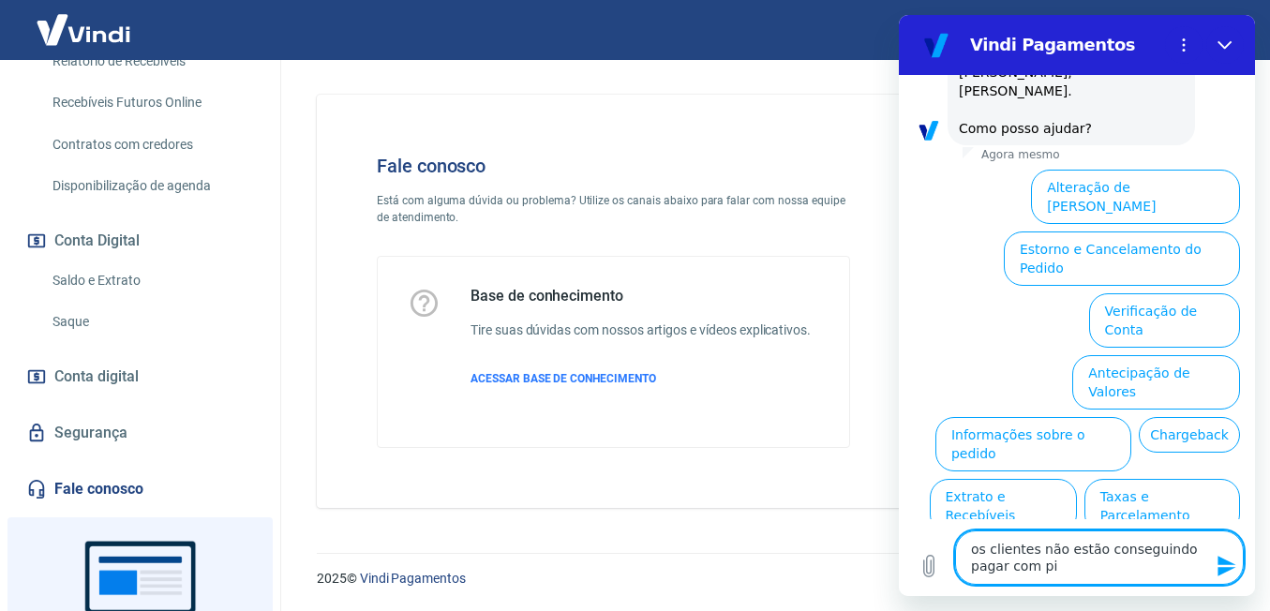
type textarea "x"
type textarea "os clientes não estão conseguindo pagar com pix."
type textarea "x"
type textarea "os clientes não estão conseguindo pagar com pix."
type textarea "x"
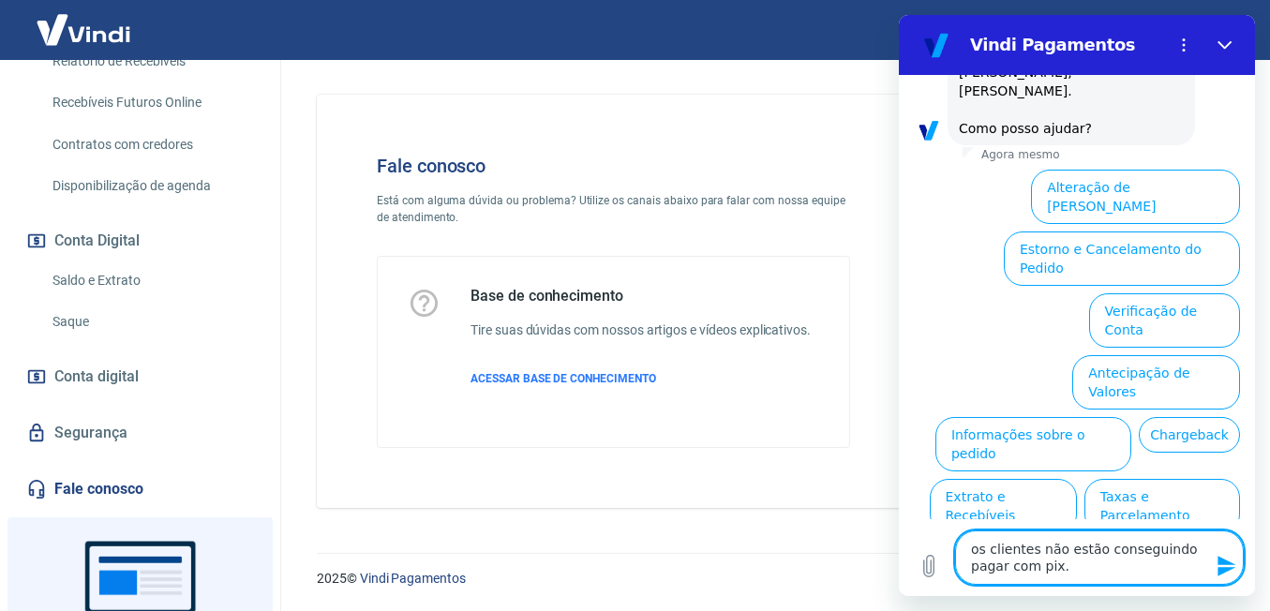
type textarea "os clientes não estão conseguindo pagar com pix. a"
type textarea "x"
type textarea "os clientes não estão conseguindo pagar com pix. al"
type textarea "x"
type textarea "os clientes não estão conseguindo pagar com pix. alg"
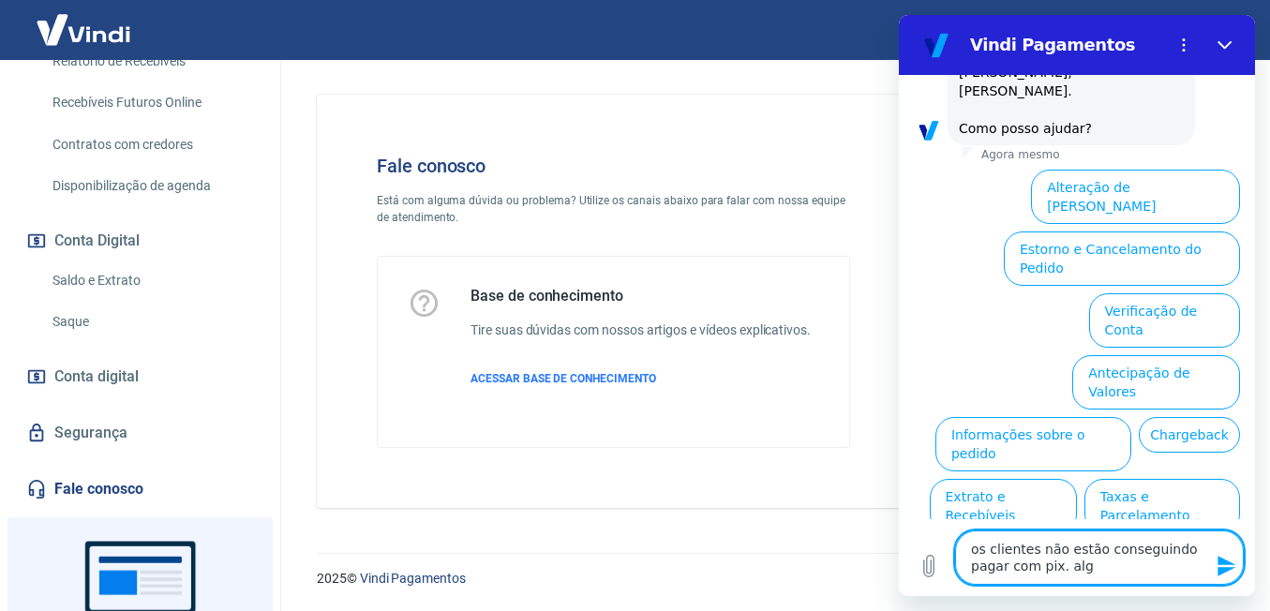
type textarea "x"
type textarea "os clientes não estão conseguindo pagar com pix. algu"
type textarea "x"
type textarea "os clientes não estão conseguindo pagar com pix. algum"
type textarea "x"
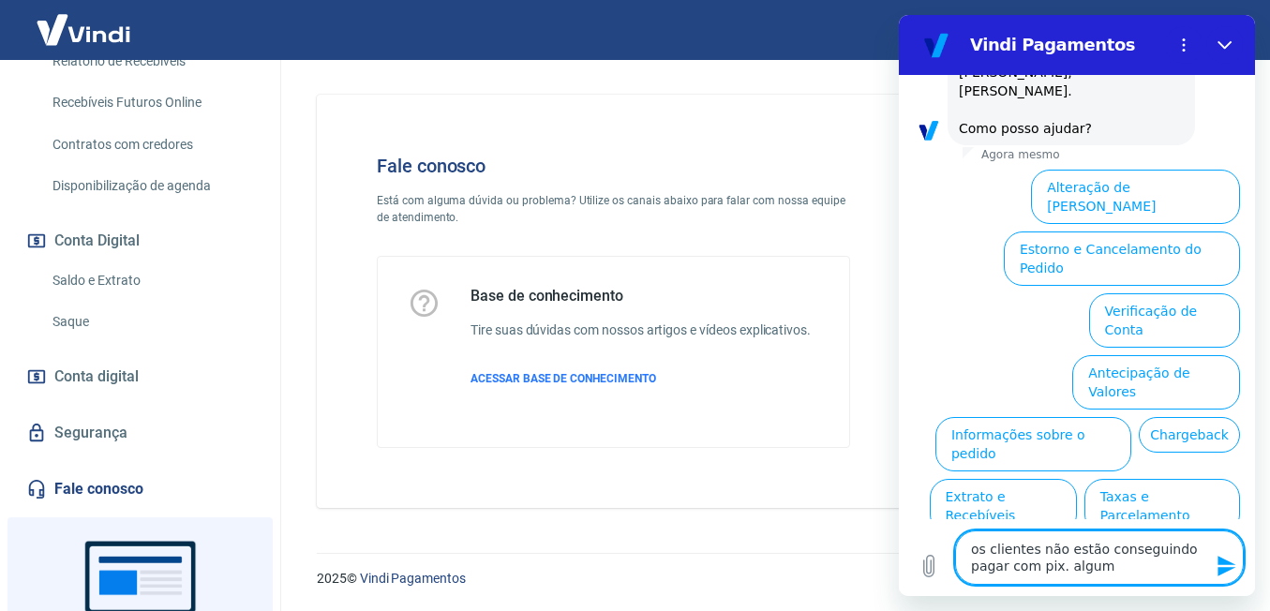
type textarea "os clientes não estão conseguindo pagar com pix. algum"
type textarea "x"
type textarea "os clientes não estão conseguindo pagar com pix. algum p"
type textarea "x"
type textarea "os clientes não estão conseguindo pagar com pix. algum pr"
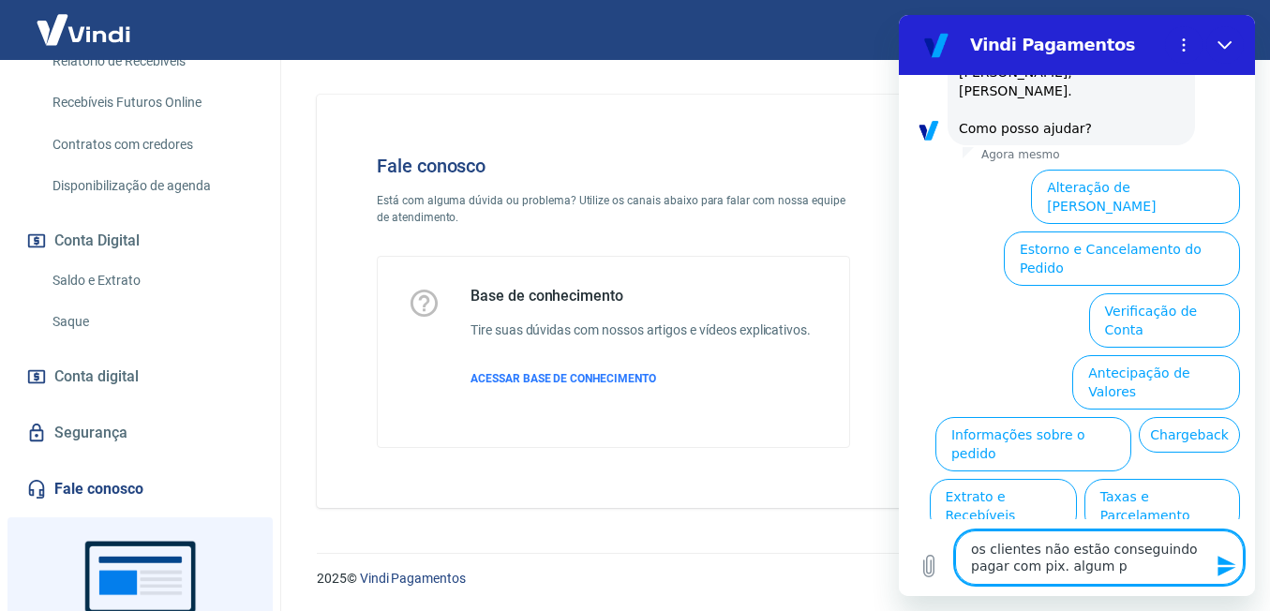
type textarea "x"
type textarea "os clientes não estão conseguindo pagar com pix. algum pro"
type textarea "x"
type textarea "os clientes não estão conseguindo pagar com pix. algum prob"
type textarea "x"
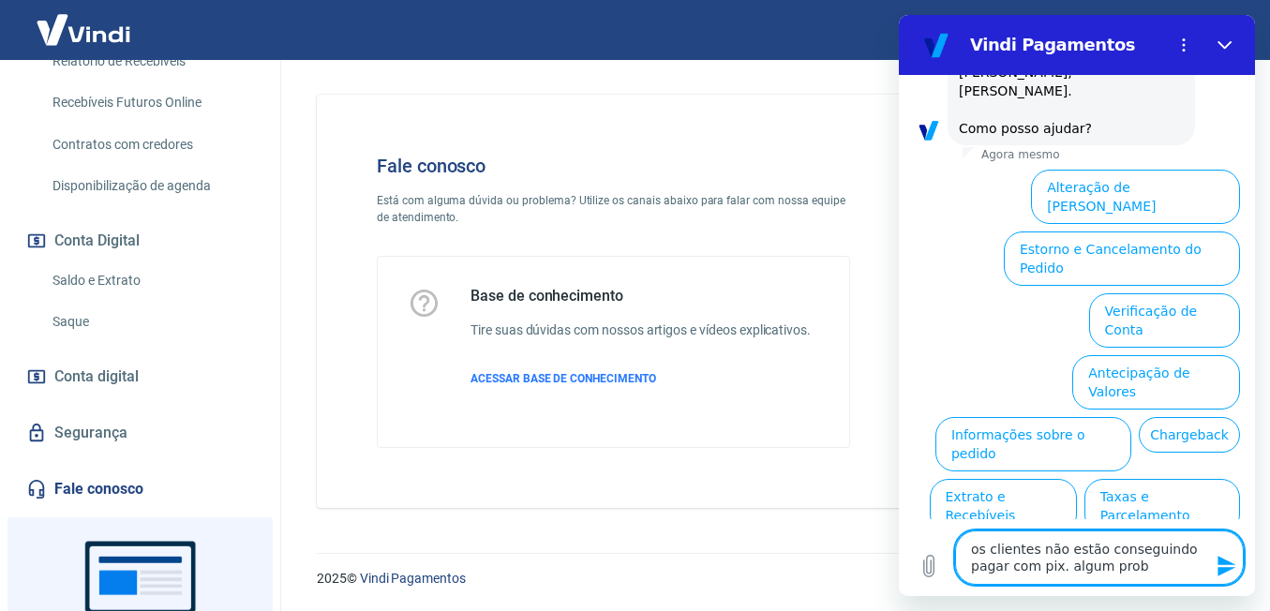
type textarea "os clientes não estão conseguindo pagar com pix. algum probl"
type textarea "x"
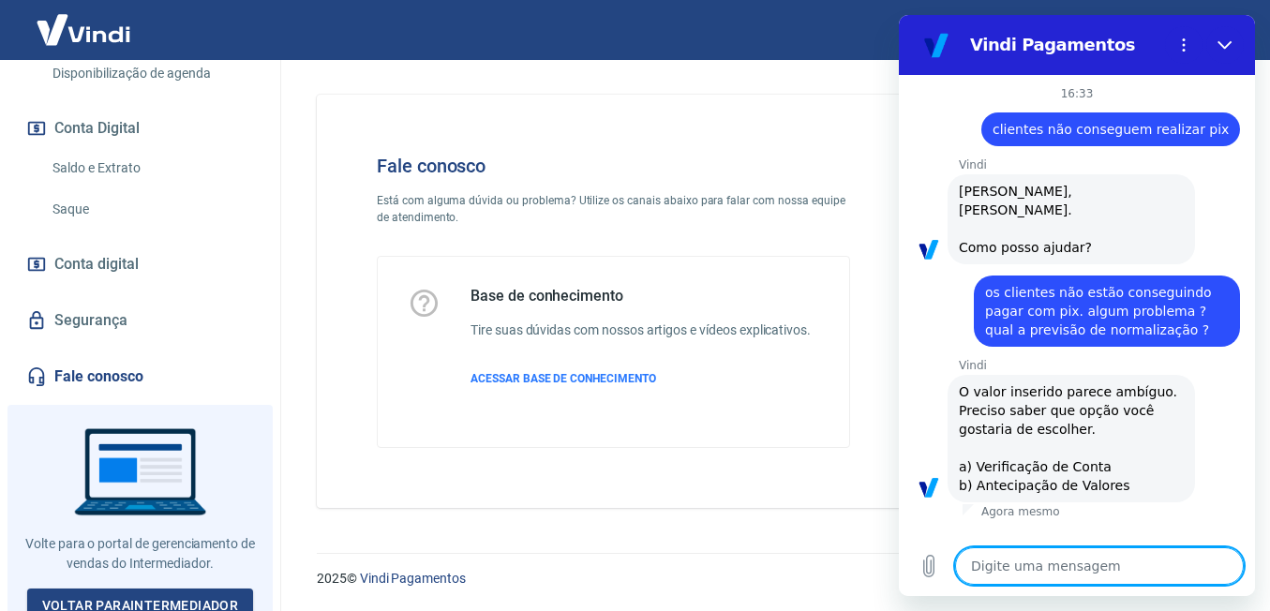
scroll to position [594, 0]
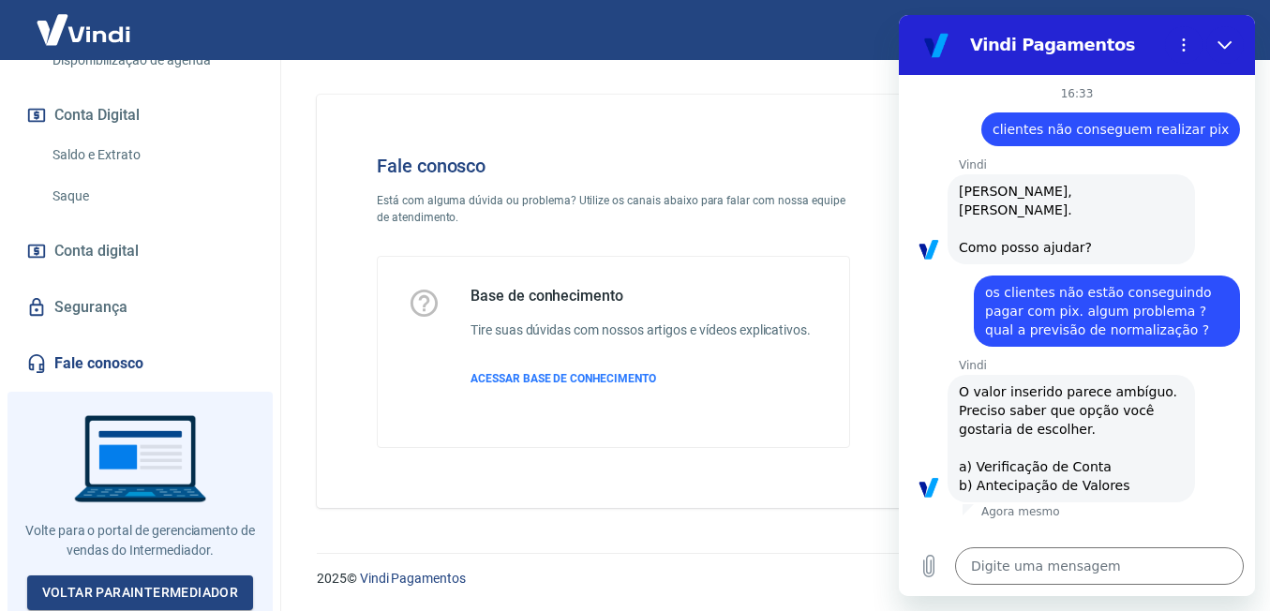
click at [89, 352] on link "Fale conosco" at bounding box center [139, 363] width 235 height 41
click at [118, 580] on link "Voltar para Intermediador" at bounding box center [140, 593] width 227 height 35
